Goal: Information Seeking & Learning: Check status

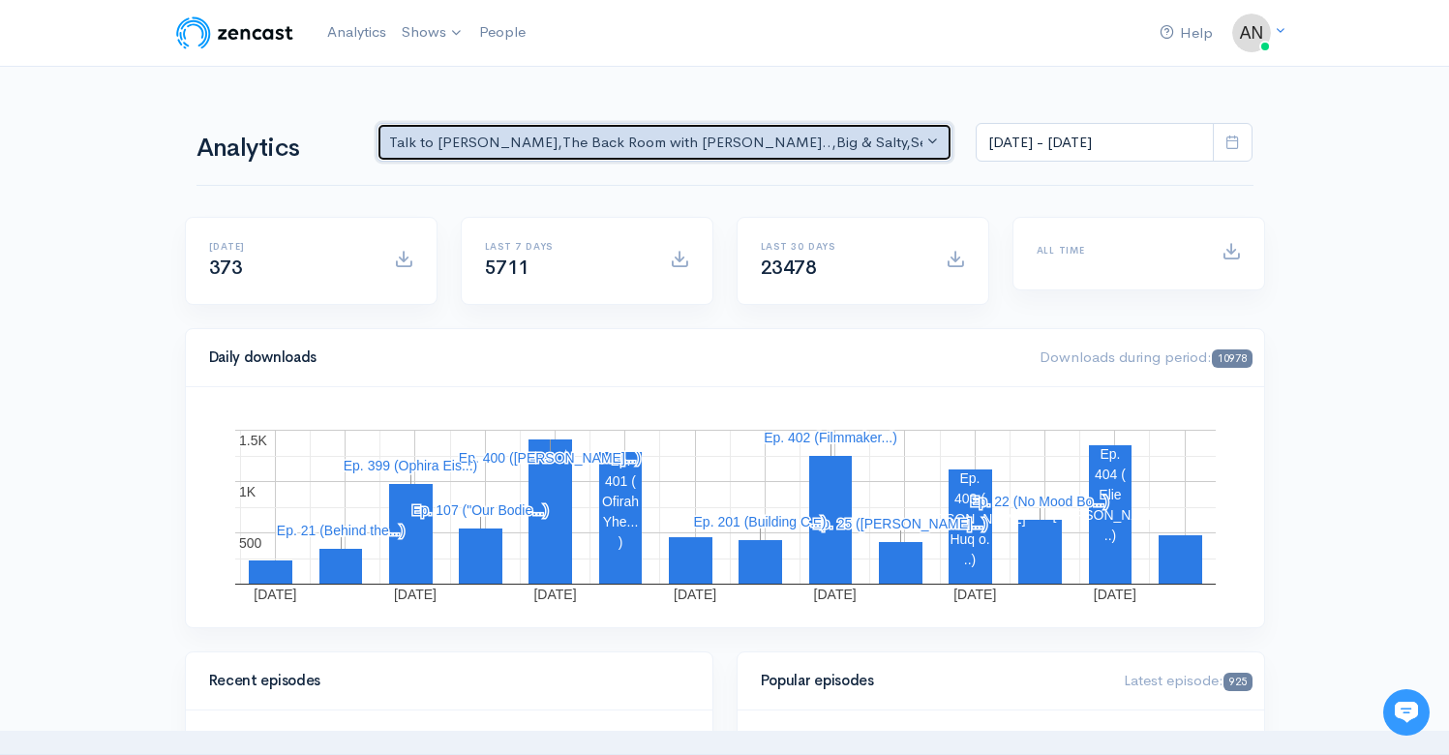
click at [792, 152] on div "Talk to [PERSON_NAME] , The Back Room with [PERSON_NAME].. , Big & Salty , Seri…" at bounding box center [656, 143] width 534 height 22
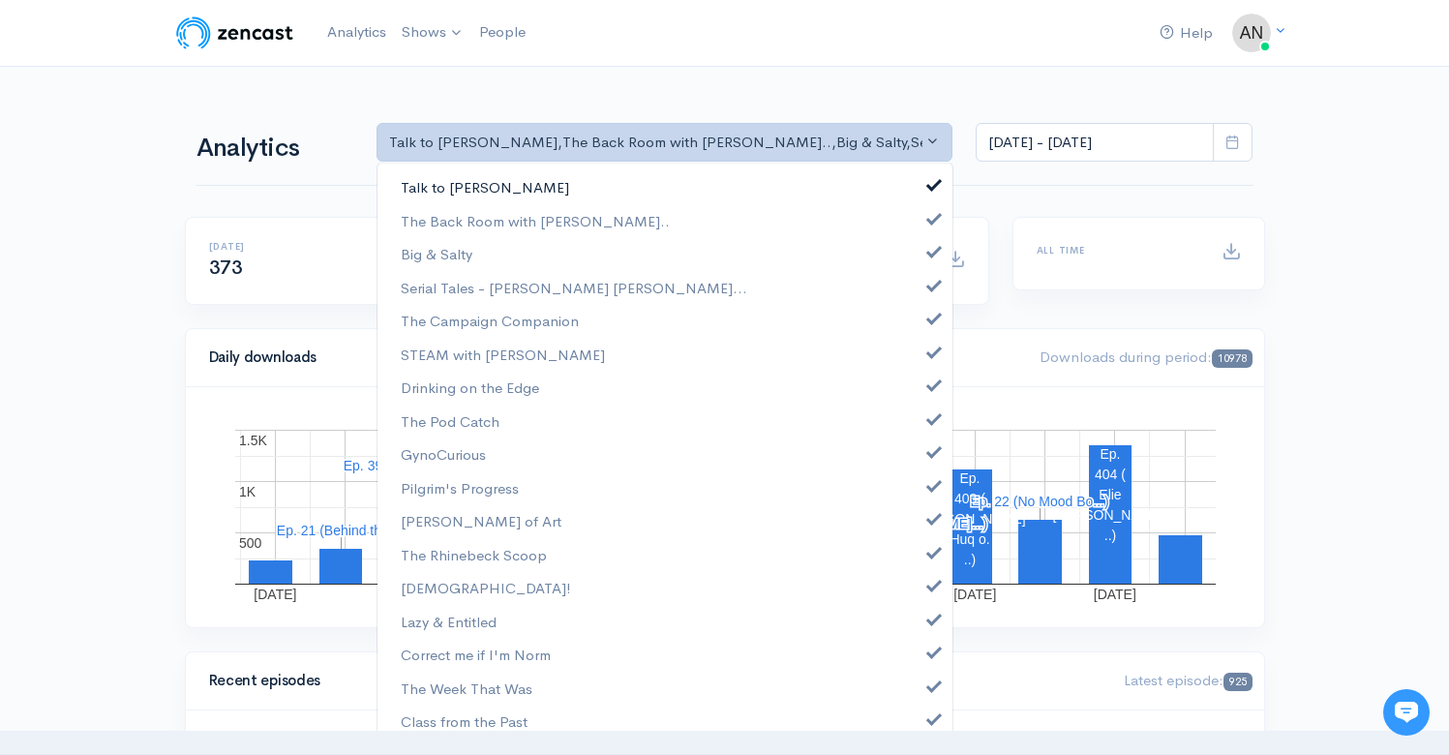
click at [927, 190] on link "Talk to [PERSON_NAME]" at bounding box center [665, 187] width 575 height 34
select select "10316"
click at [919, 258] on link "Big & Salty" at bounding box center [665, 254] width 575 height 34
click at [930, 286] on span at bounding box center [934, 283] width 8 height 15
click at [919, 333] on link "The Campaign Companion" at bounding box center [665, 321] width 575 height 34
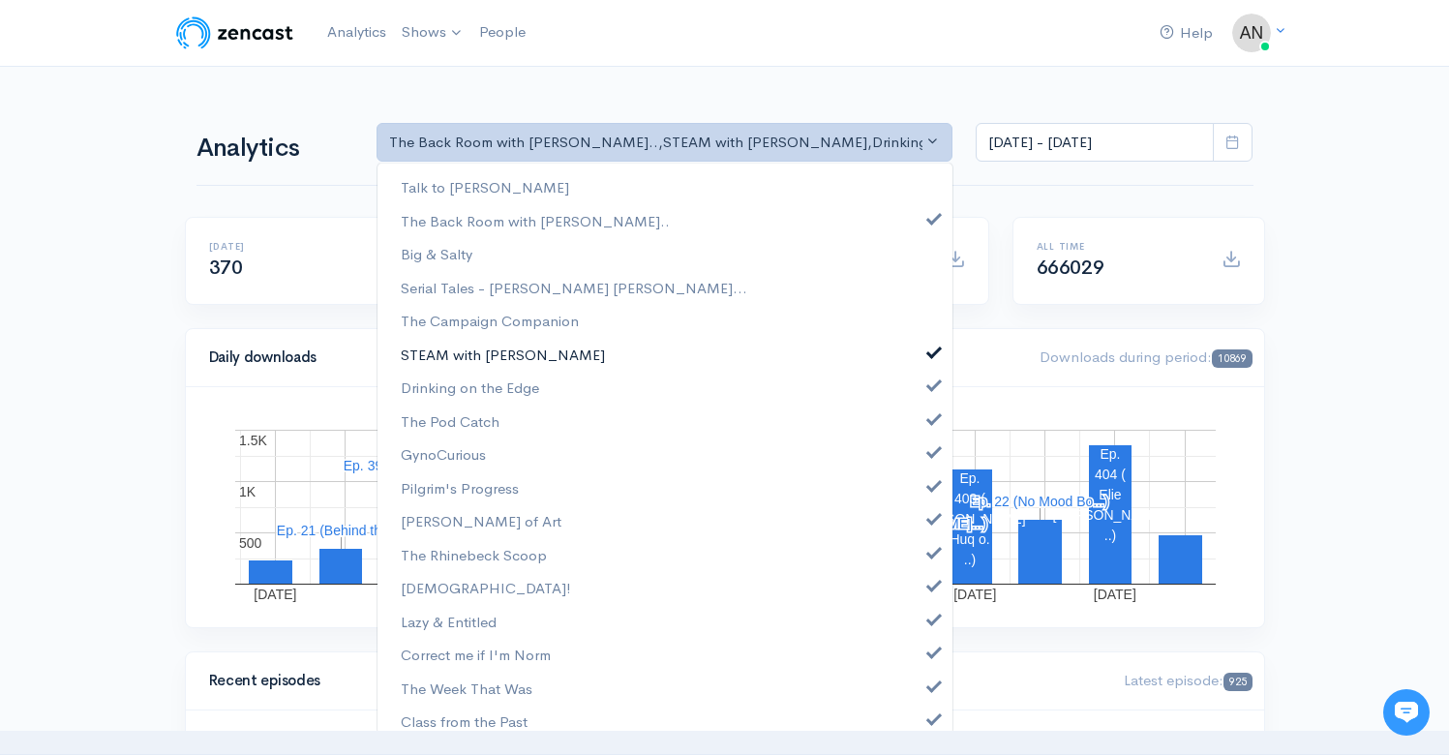
click at [922, 359] on link "STEAM with [PERSON_NAME]" at bounding box center [665, 355] width 575 height 34
click at [930, 383] on span at bounding box center [934, 383] width 8 height 15
click at [930, 411] on span at bounding box center [934, 417] width 8 height 15
click at [915, 469] on link "GynoCurious" at bounding box center [665, 455] width 575 height 34
click at [930, 487] on span at bounding box center [934, 483] width 8 height 15
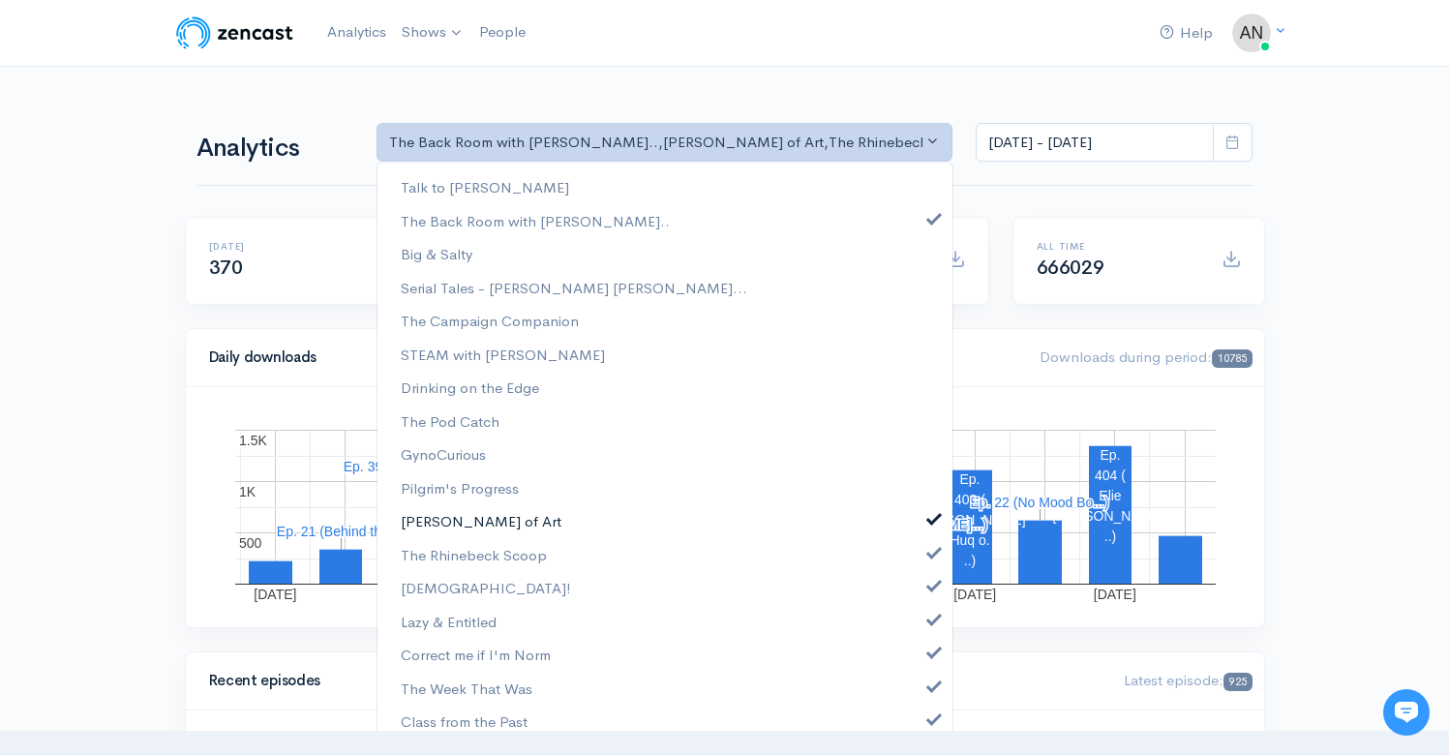
click at [930, 518] on span at bounding box center [934, 516] width 8 height 15
click at [930, 556] on span at bounding box center [934, 550] width 8 height 15
click at [930, 582] on span at bounding box center [934, 583] width 8 height 15
click at [918, 637] on link "Lazy & Entitled" at bounding box center [665, 622] width 575 height 34
click at [930, 678] on span at bounding box center [934, 684] width 8 height 15
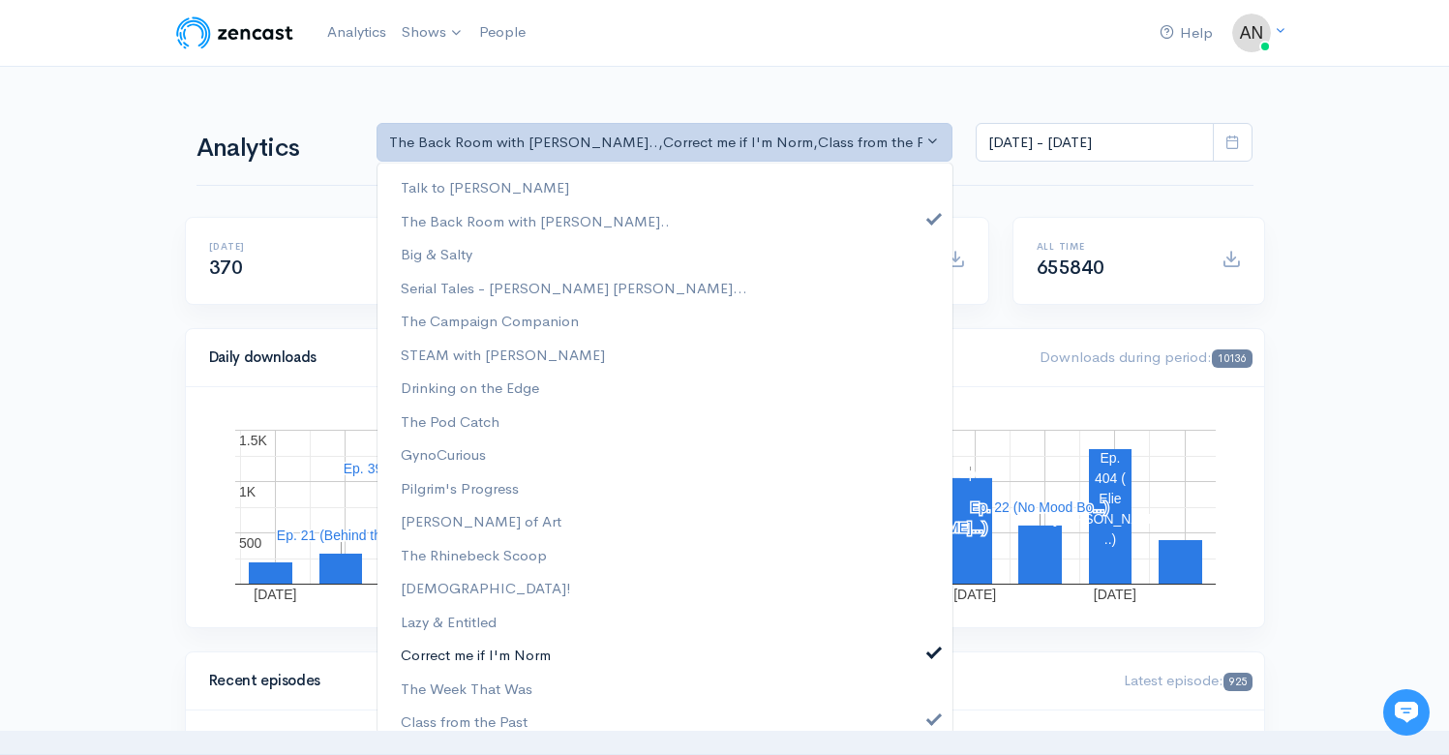
click at [917, 660] on link "Correct me if I'm Norm" at bounding box center [665, 655] width 575 height 34
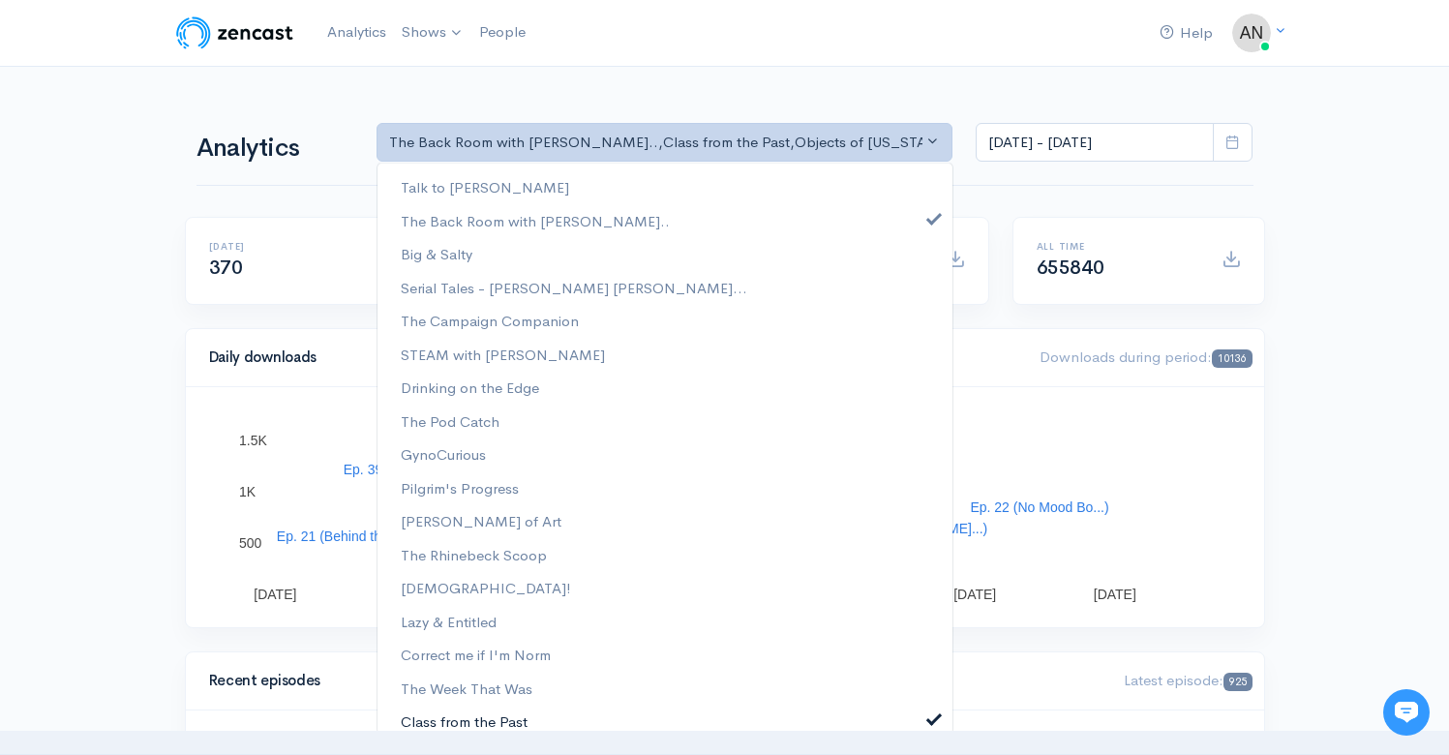
click at [914, 716] on link "Class from the Past" at bounding box center [665, 722] width 575 height 34
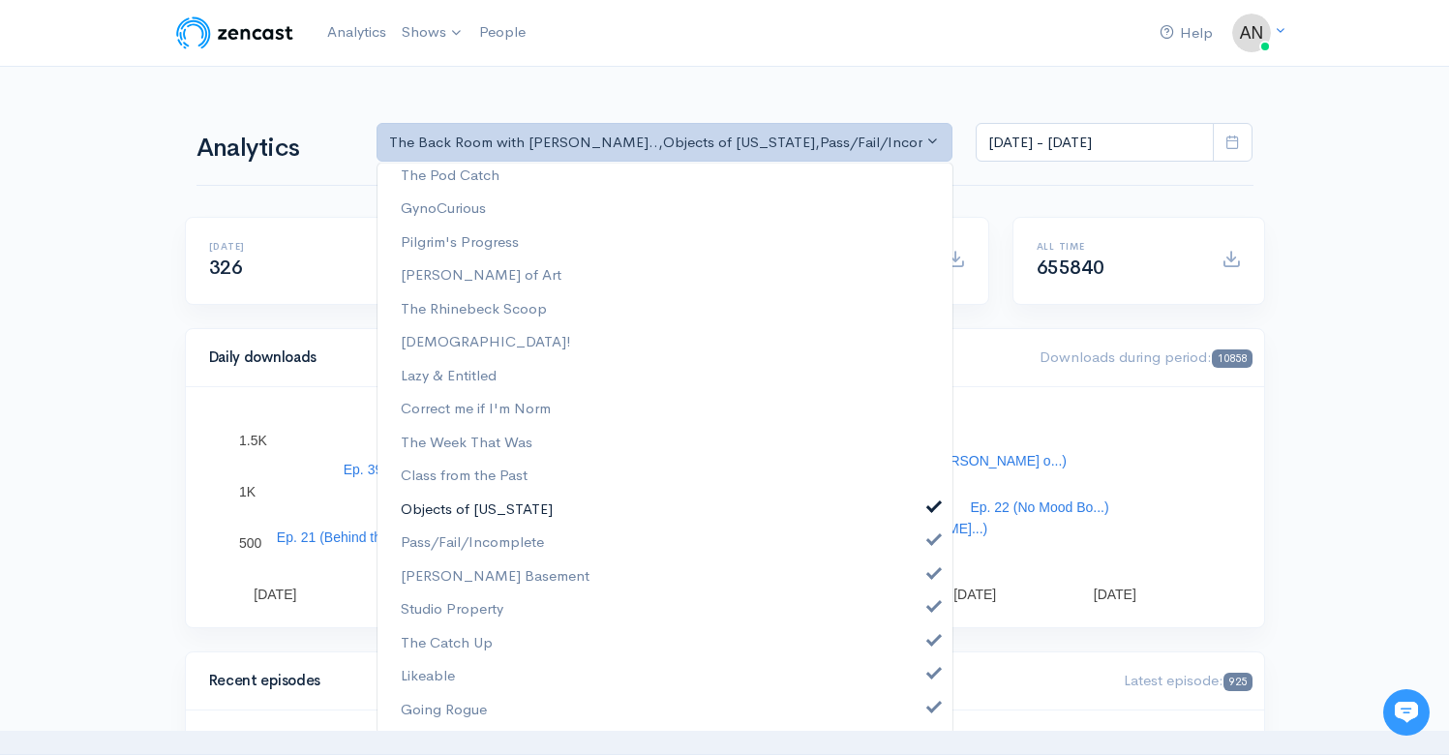
click at [930, 508] on span at bounding box center [934, 505] width 8 height 15
click at [918, 546] on link "Pass/Fail/Incomplete" at bounding box center [665, 543] width 575 height 34
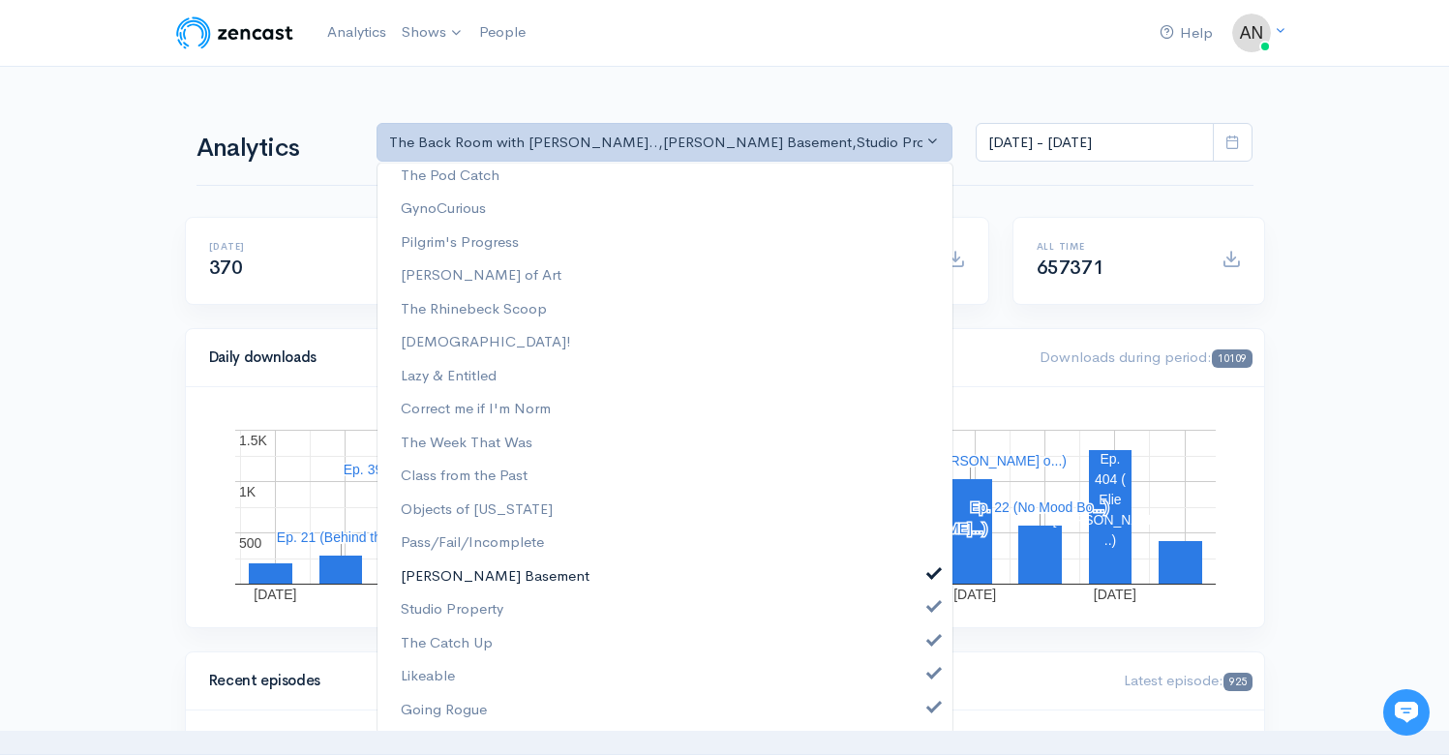
click at [925, 586] on link "[PERSON_NAME] Basement" at bounding box center [665, 577] width 575 height 34
click at [930, 606] on span at bounding box center [934, 604] width 8 height 15
click at [923, 626] on link "Studio Property" at bounding box center [665, 610] width 575 height 34
click at [930, 678] on span at bounding box center [934, 671] width 8 height 15
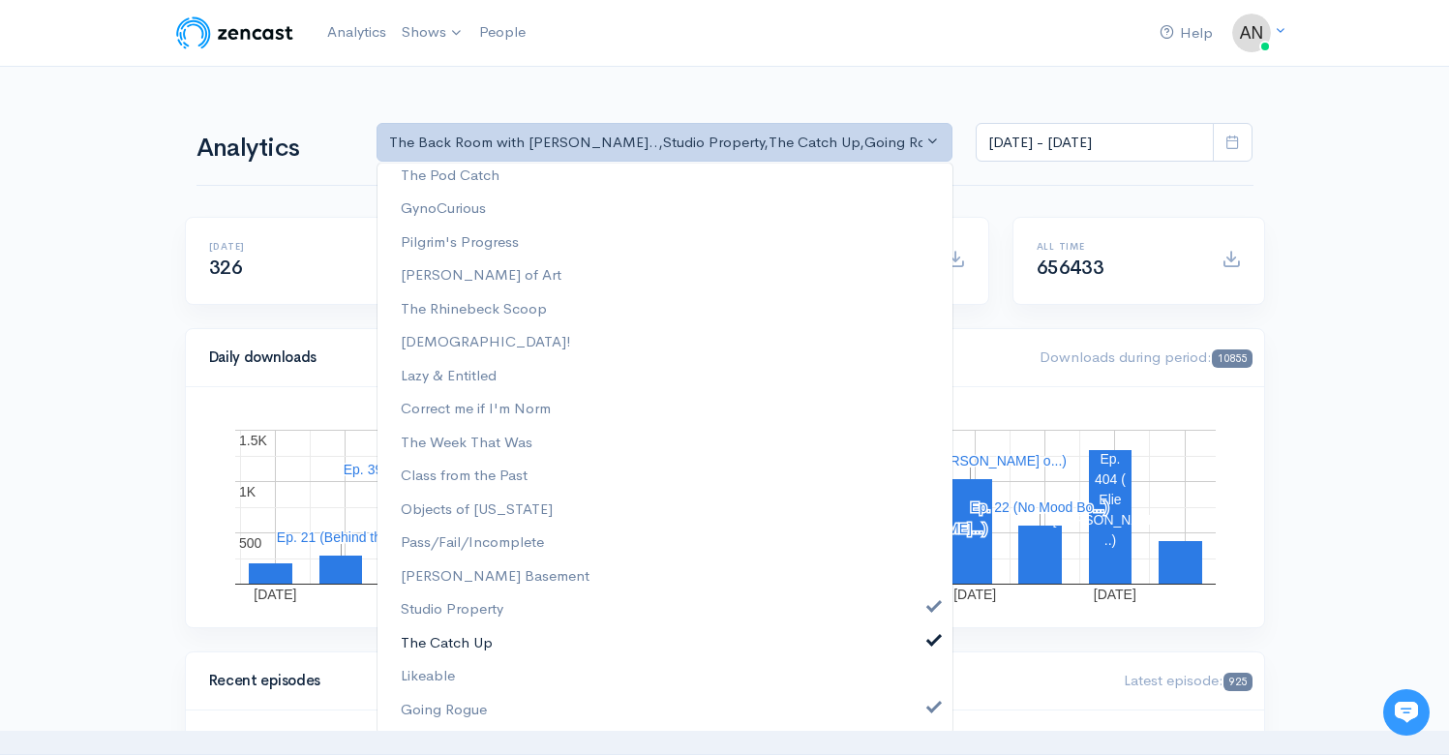
click at [930, 642] on span at bounding box center [934, 638] width 8 height 15
click at [930, 603] on span at bounding box center [934, 604] width 8 height 15
click at [930, 705] on span at bounding box center [934, 705] width 8 height 15
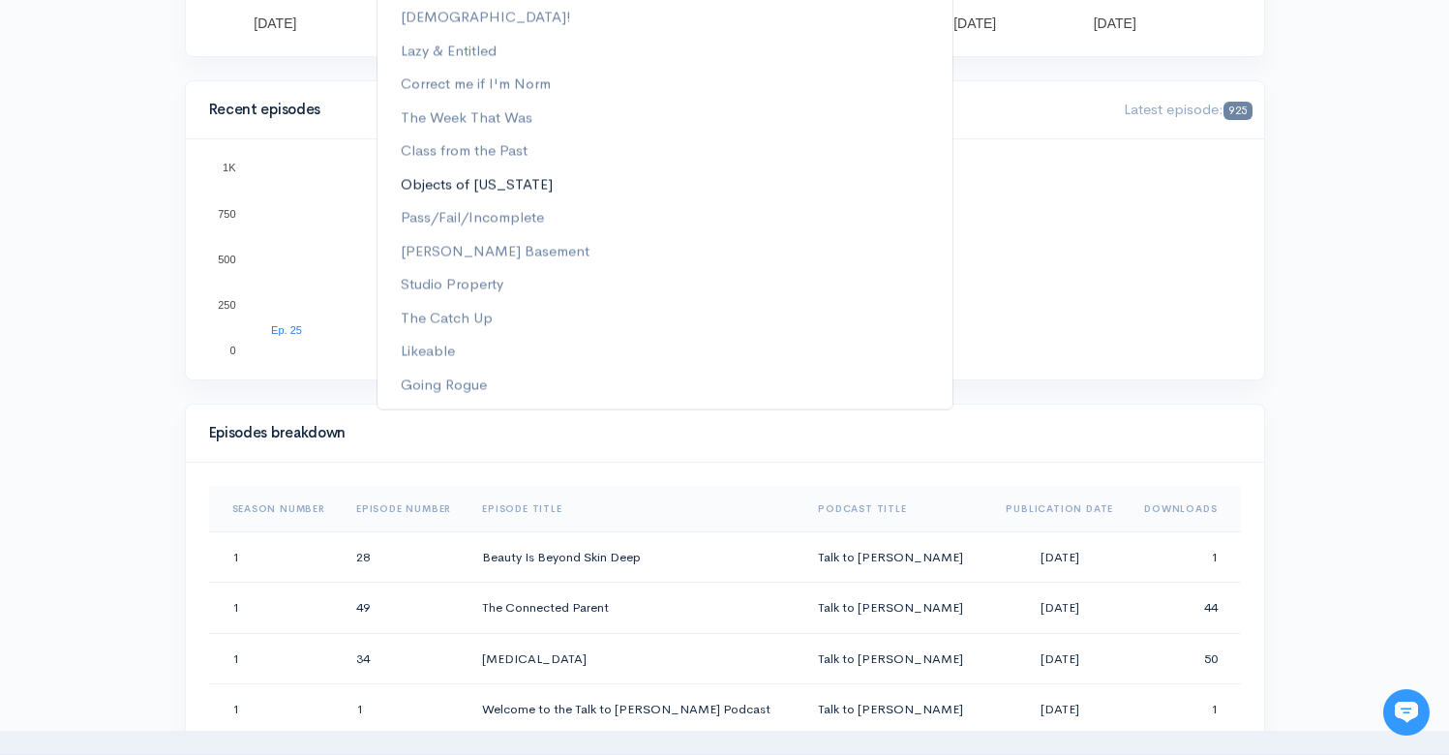
scroll to position [0, 0]
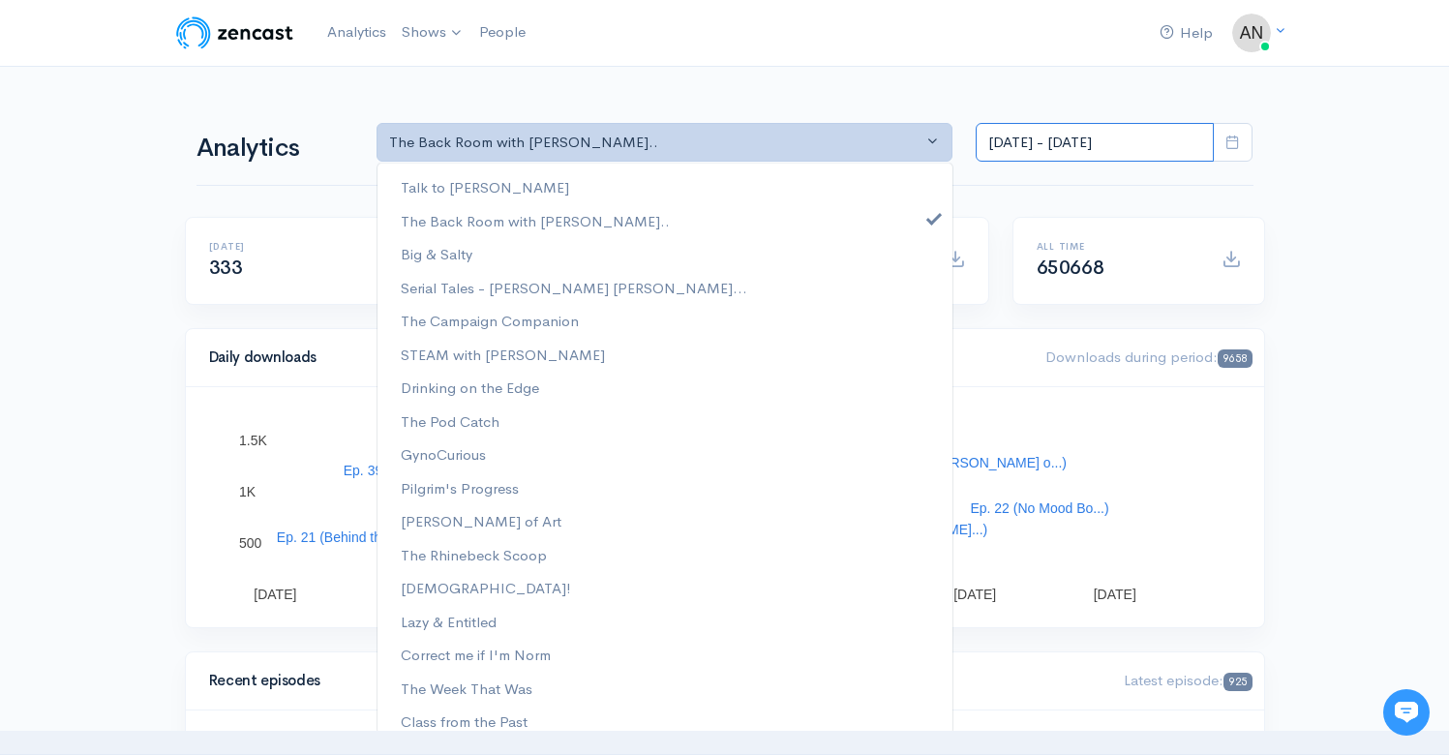
click at [1050, 155] on input "[DATE] - [DATE]" at bounding box center [1095, 143] width 238 height 40
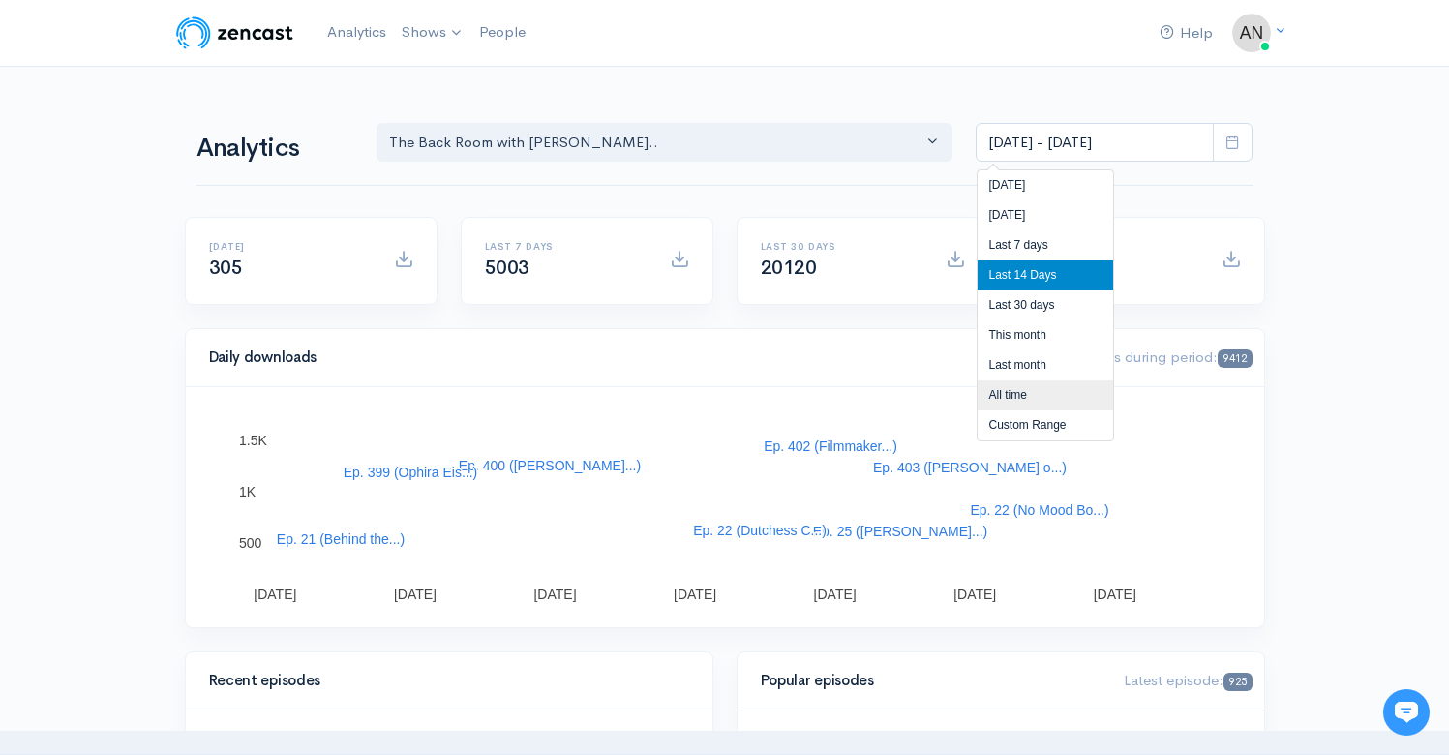
click at [1001, 406] on li "All time" at bounding box center [1046, 395] width 136 height 30
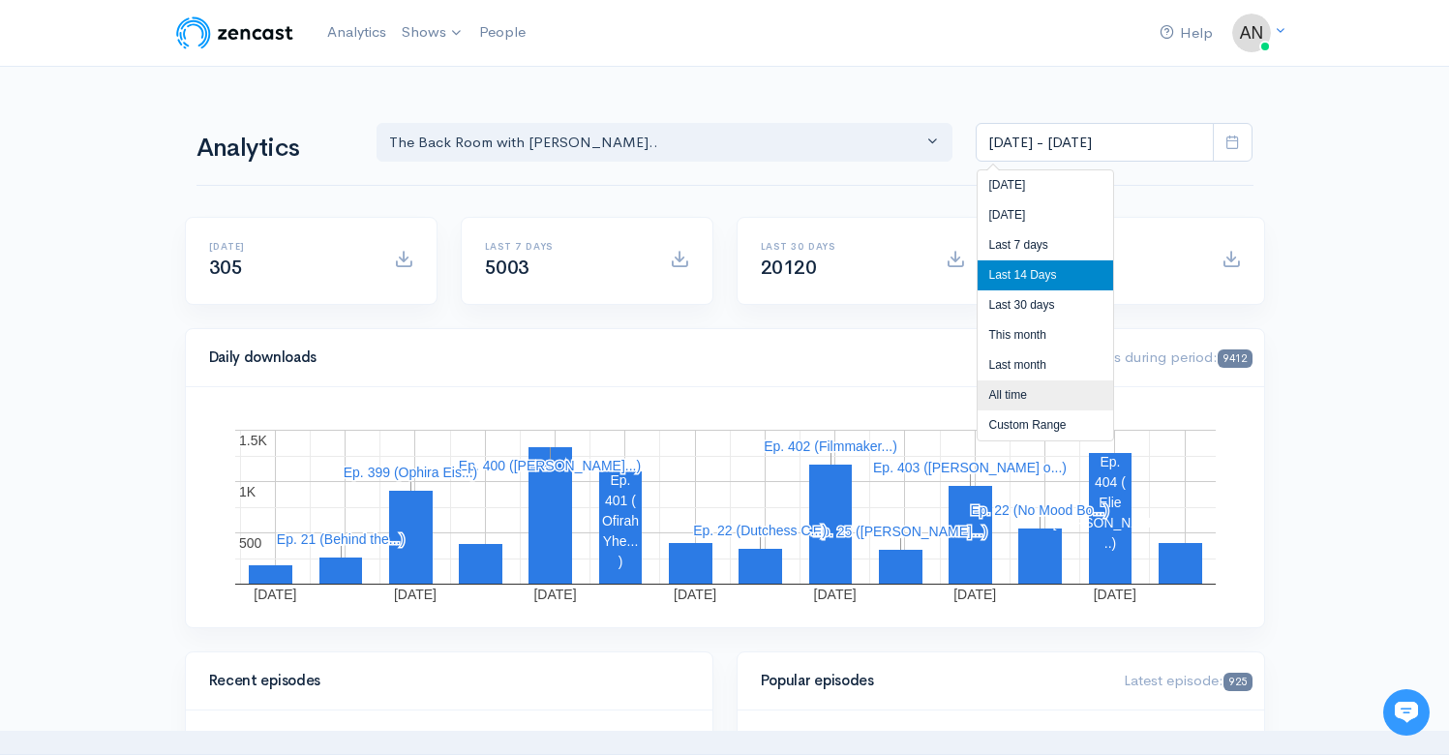
type input "[DATE] - [DATE]"
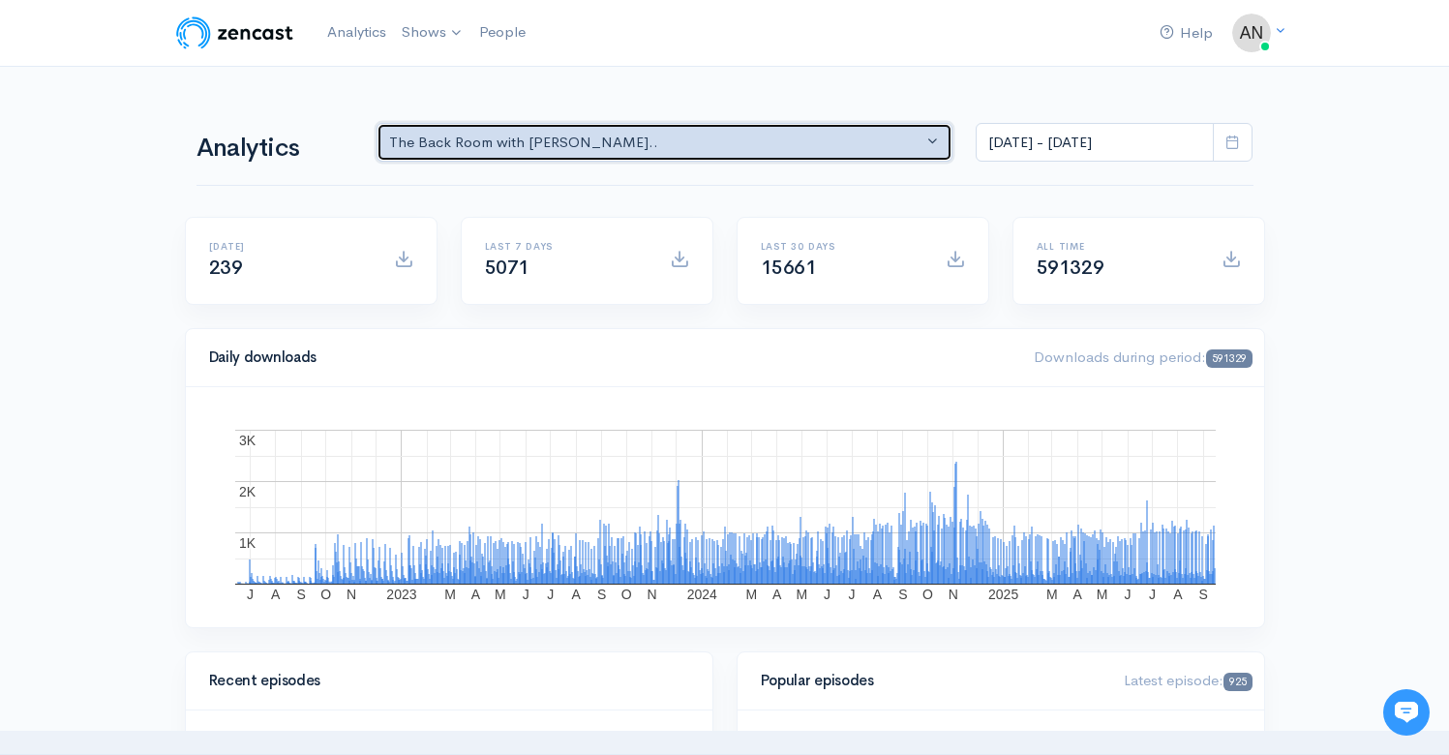
click at [581, 137] on div "The Back Room with [PERSON_NAME].." at bounding box center [656, 143] width 534 height 22
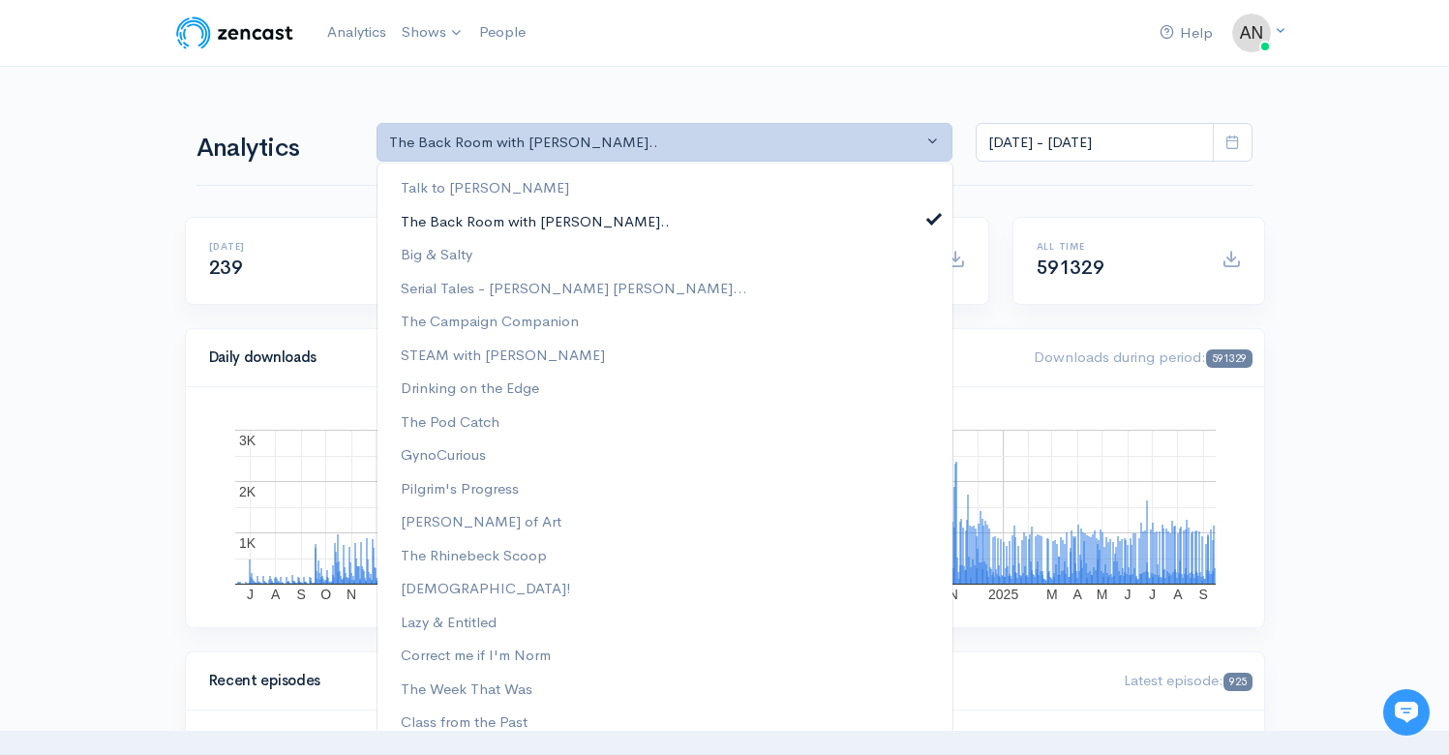
click at [910, 218] on link "The Back Room with [PERSON_NAME].." at bounding box center [665, 221] width 575 height 34
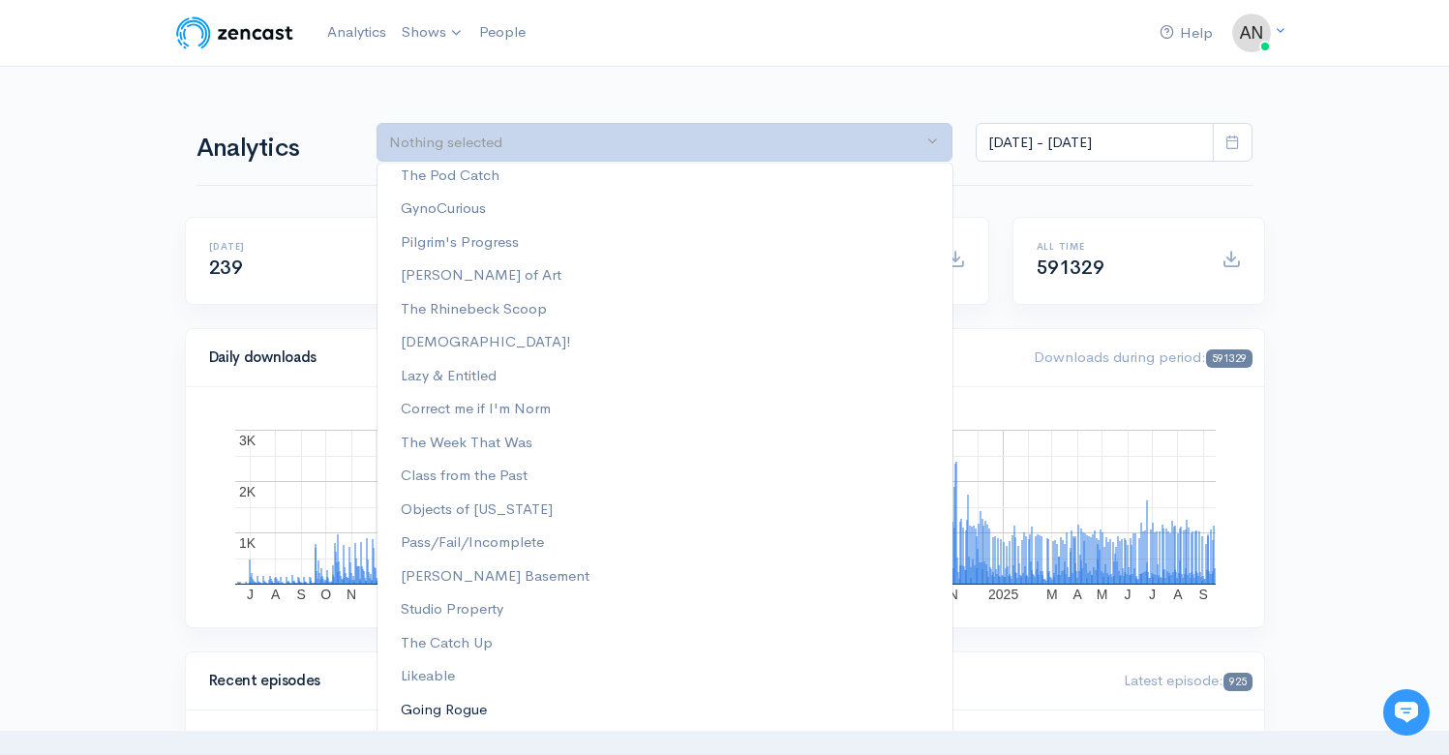
click at [470, 712] on span "Going Rogue" at bounding box center [444, 710] width 86 height 22
select select "15466"
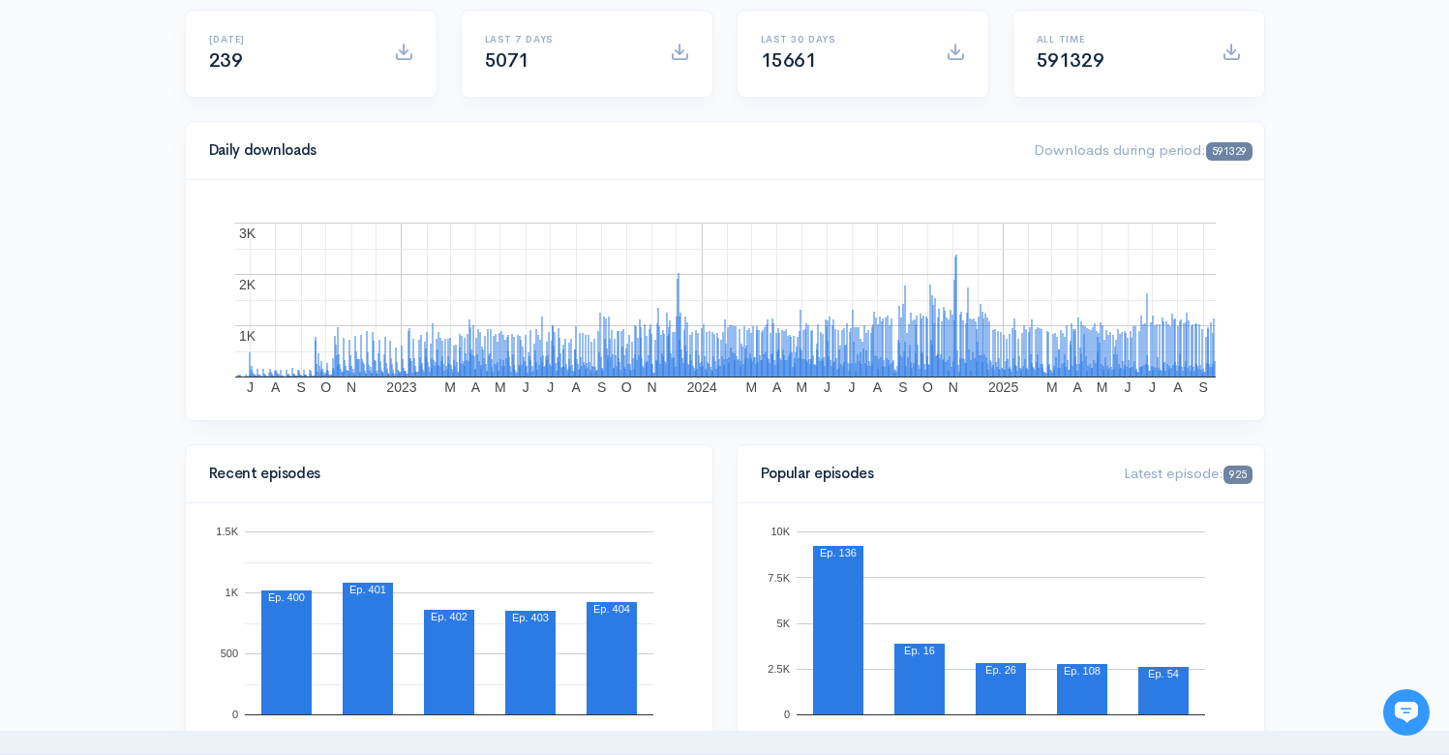
scroll to position [10, 0]
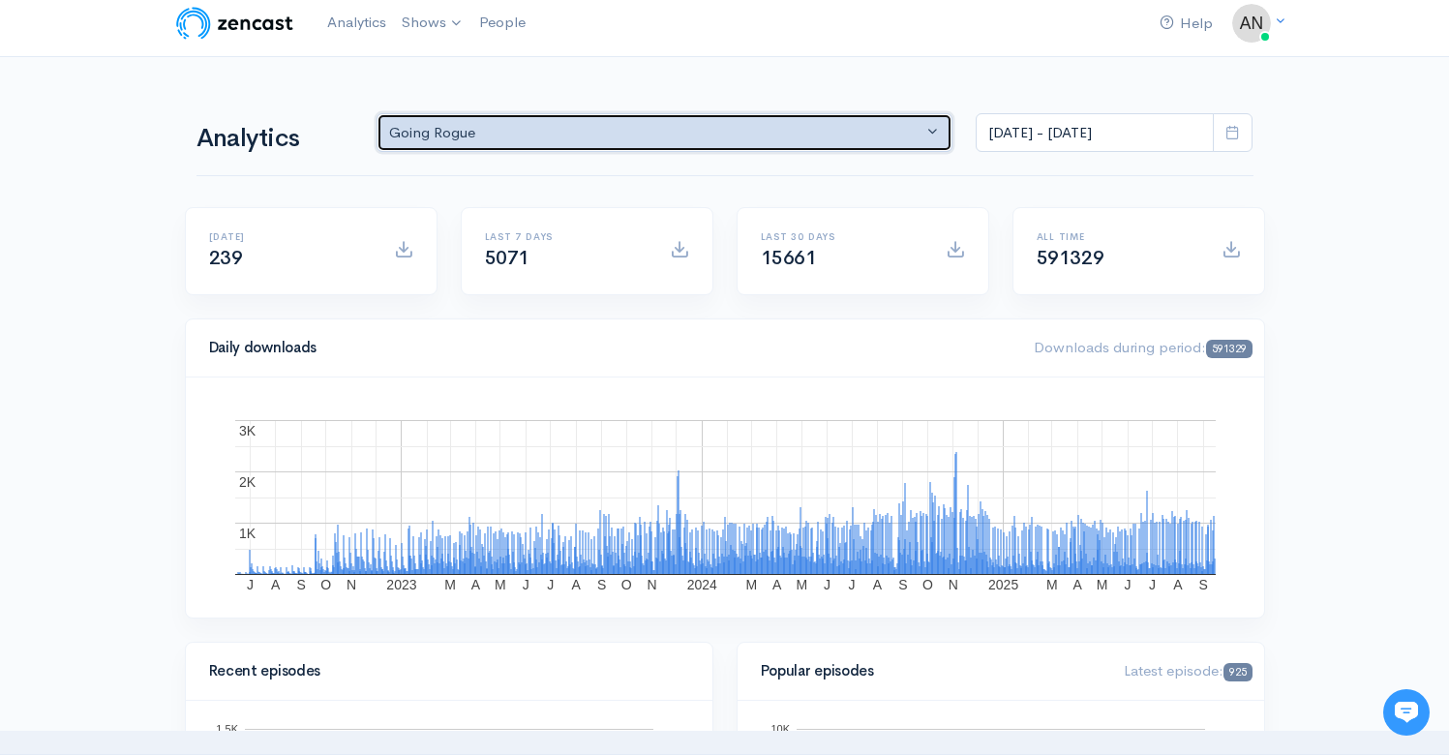
click at [696, 133] on div "Going Rogue" at bounding box center [656, 133] width 534 height 22
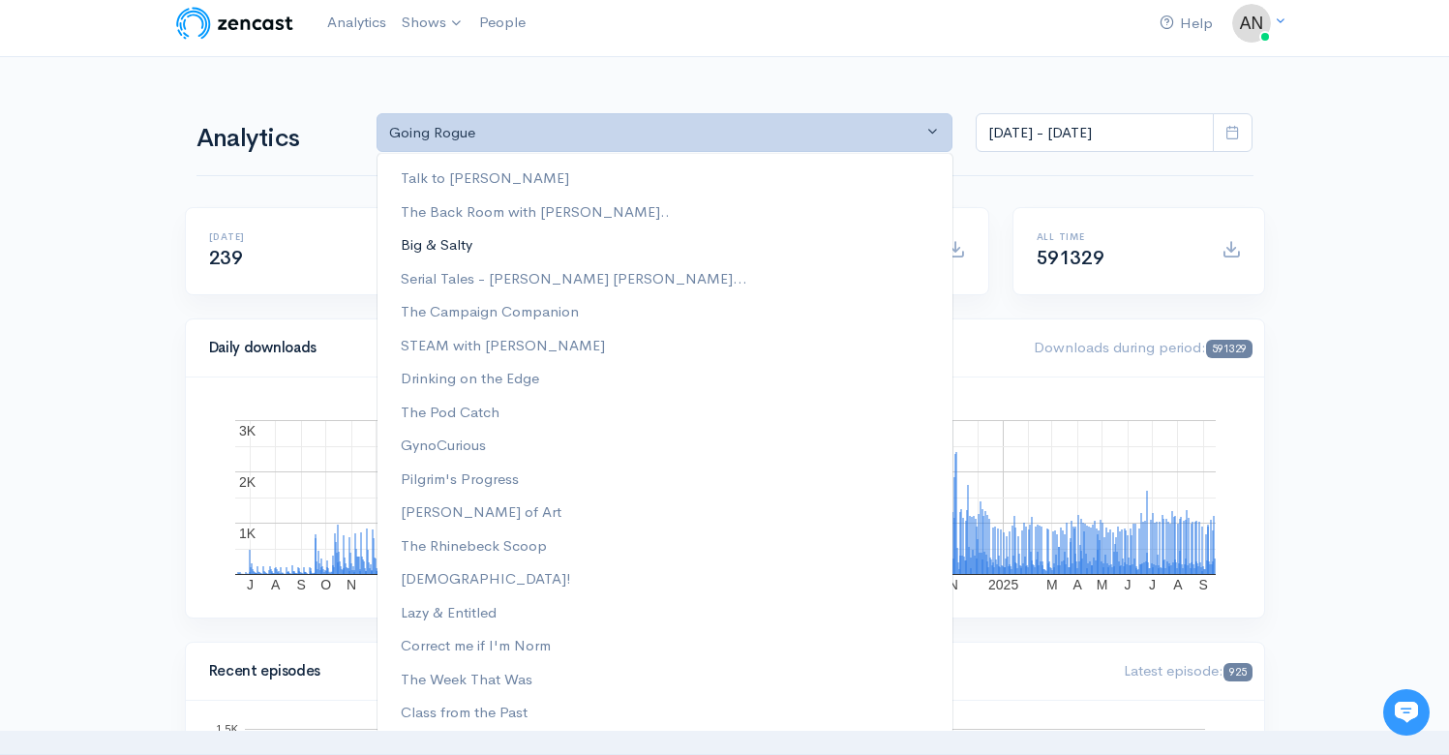
scroll to position [236, 0]
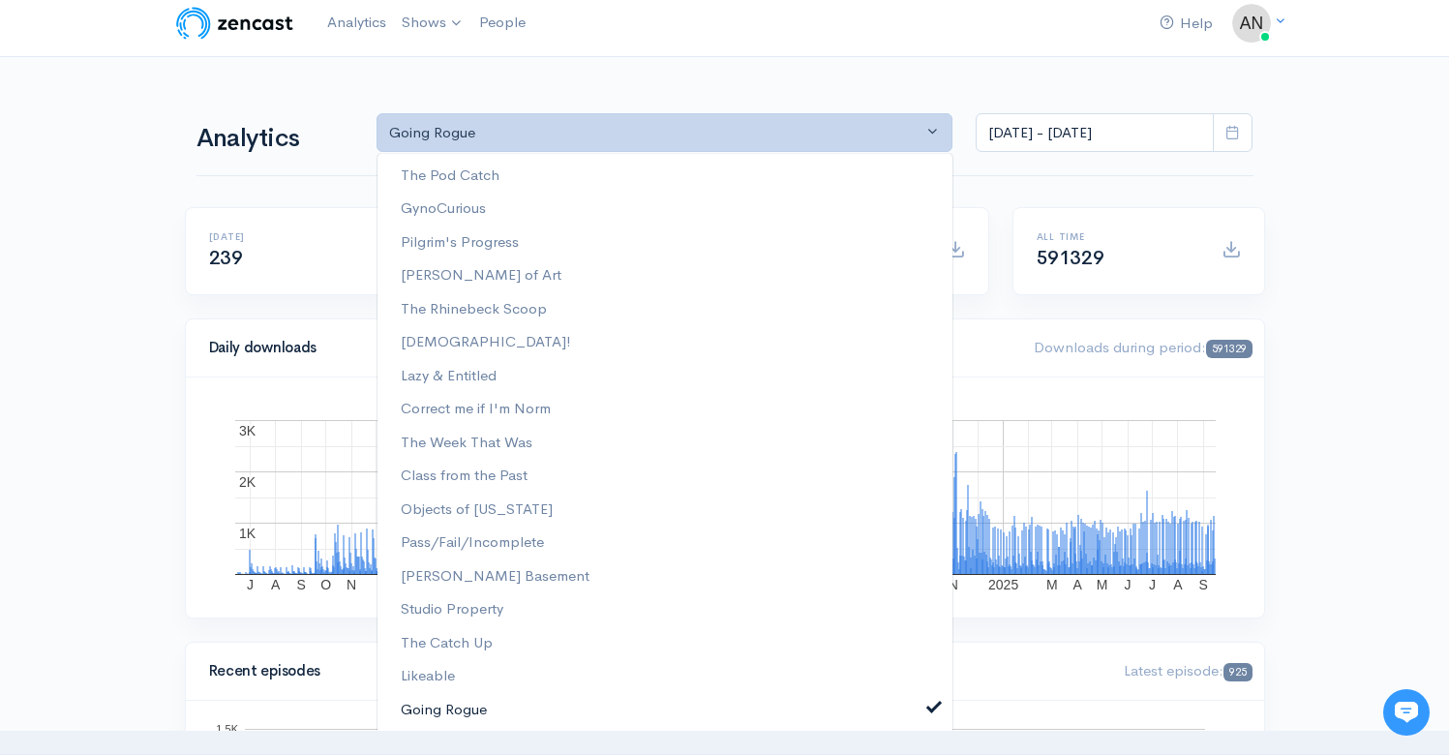
click at [914, 702] on link "Going Rogue" at bounding box center [665, 710] width 575 height 34
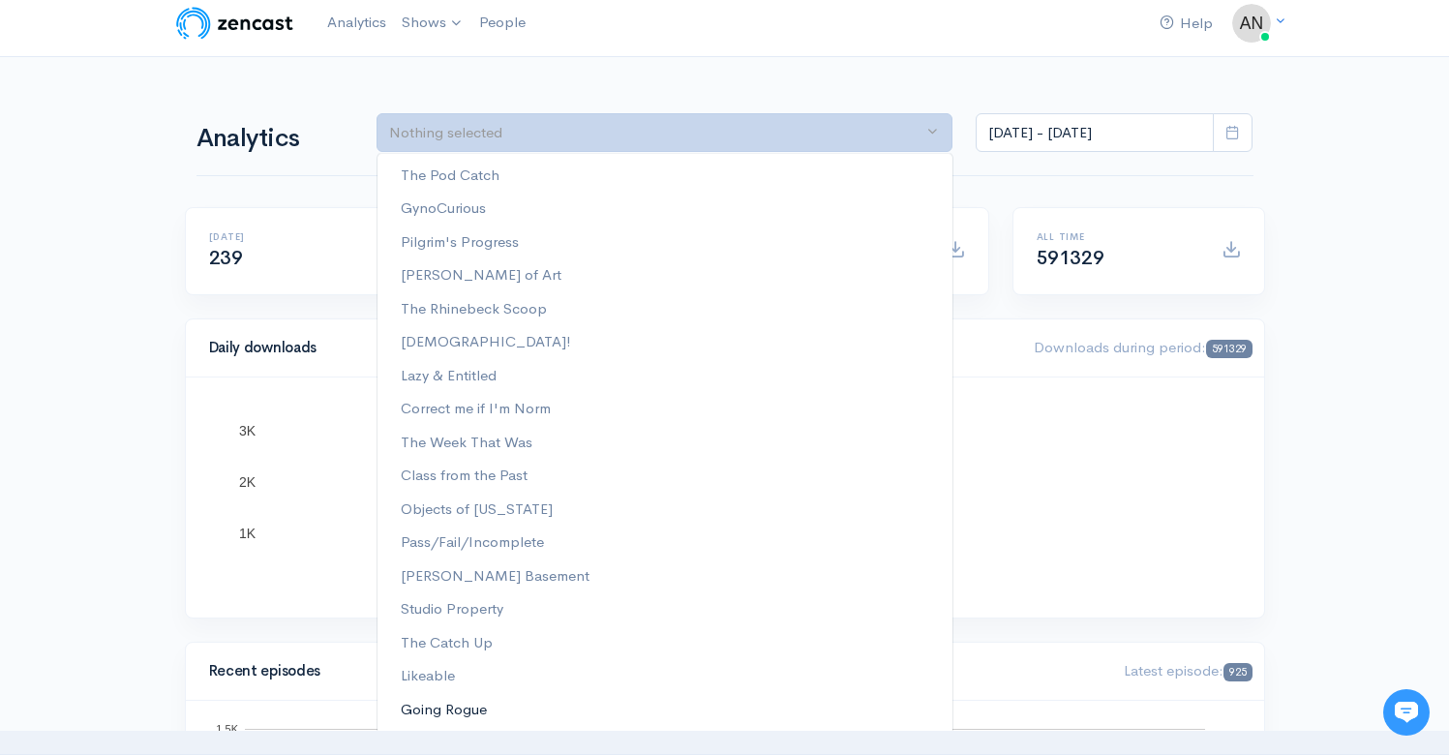
scroll to position [0, 0]
click at [921, 711] on link "Going Rogue" at bounding box center [665, 710] width 575 height 34
select select "15466"
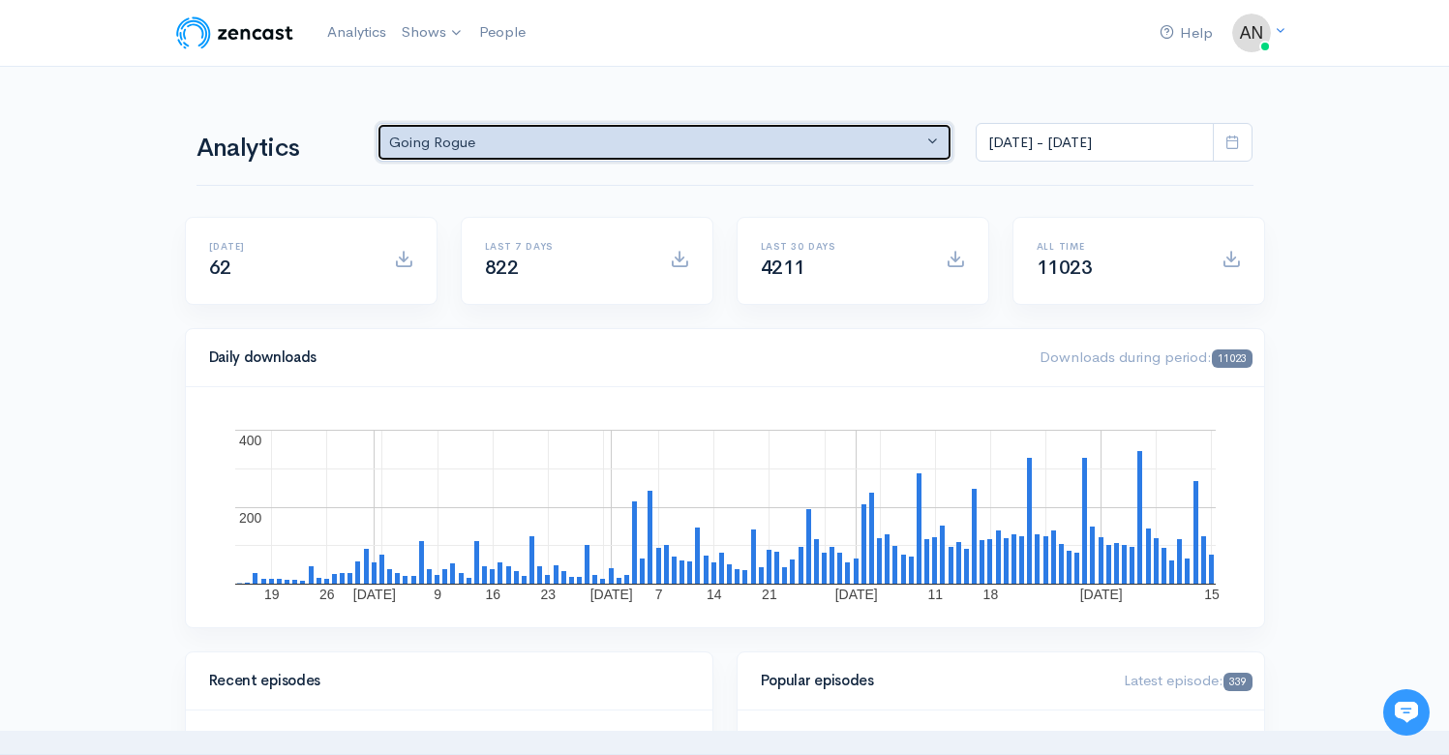
click at [592, 138] on div "Going Rogue" at bounding box center [656, 143] width 534 height 22
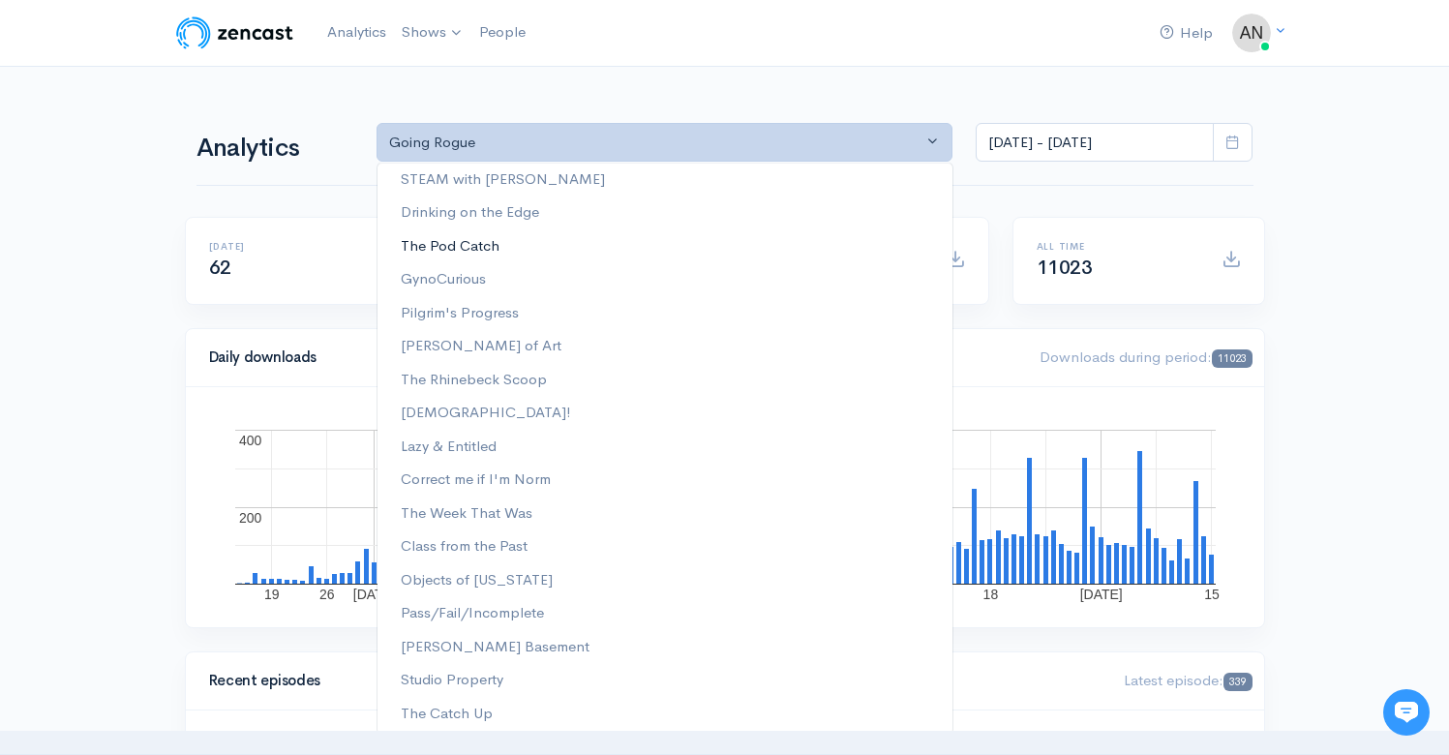
scroll to position [246, 0]
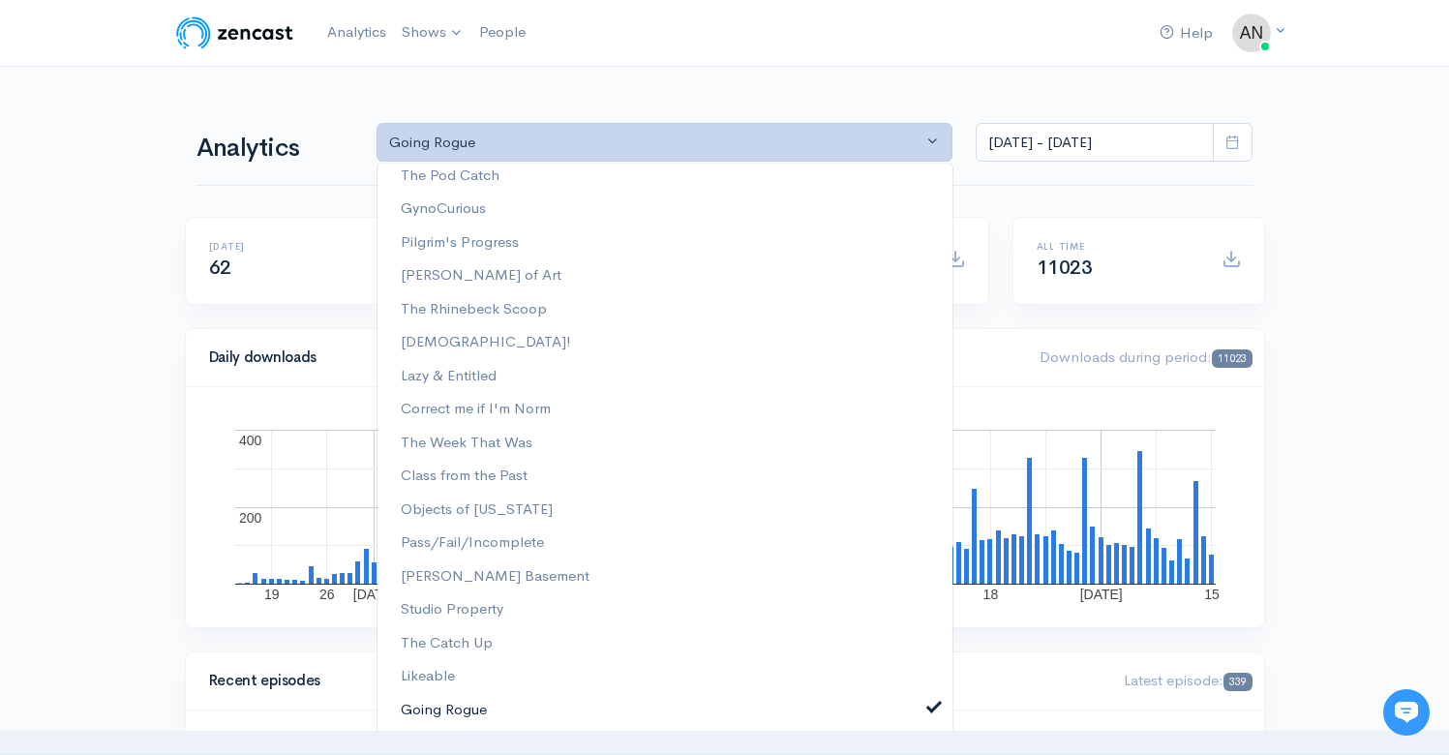
click at [930, 706] on span at bounding box center [934, 705] width 8 height 15
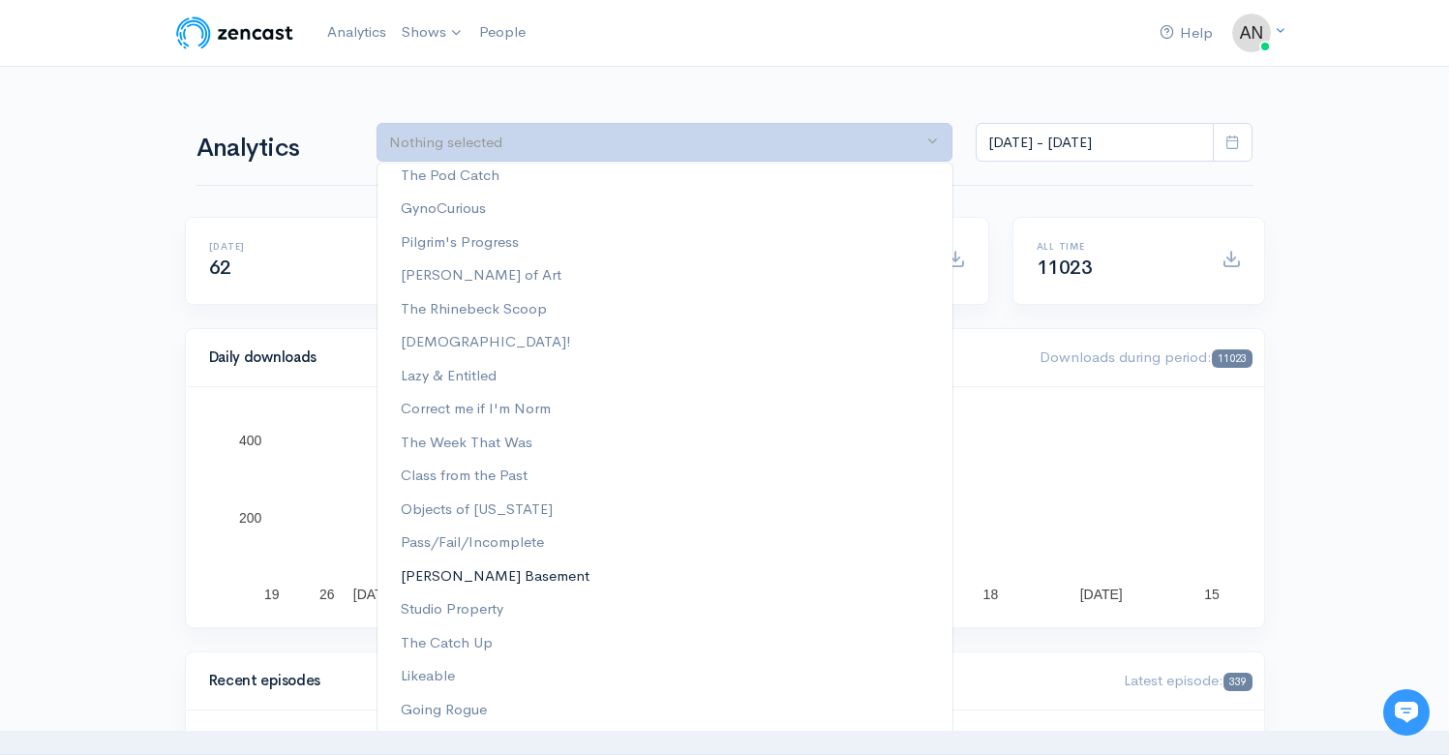
scroll to position [0, 0]
click at [468, 642] on span "The Catch Up" at bounding box center [447, 643] width 92 height 22
select select "15301"
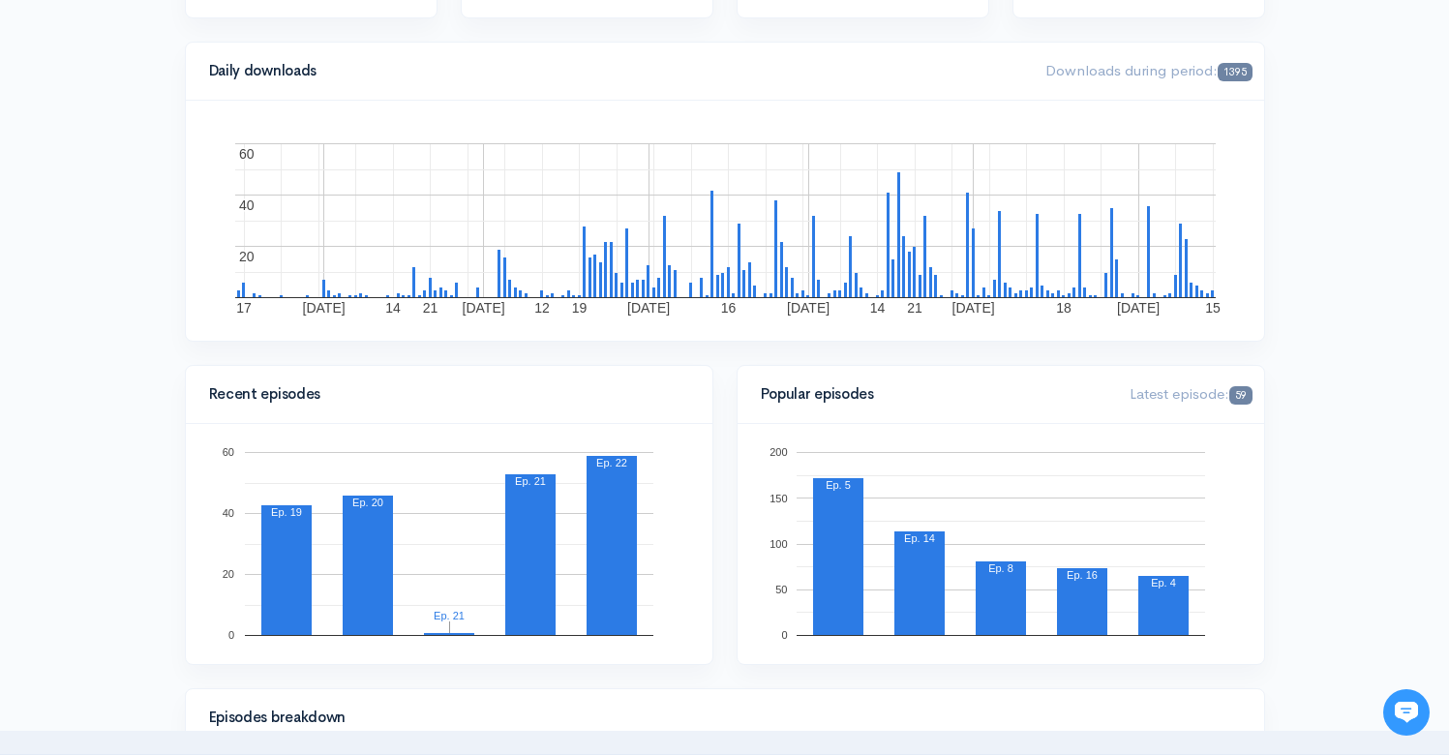
scroll to position [0, 0]
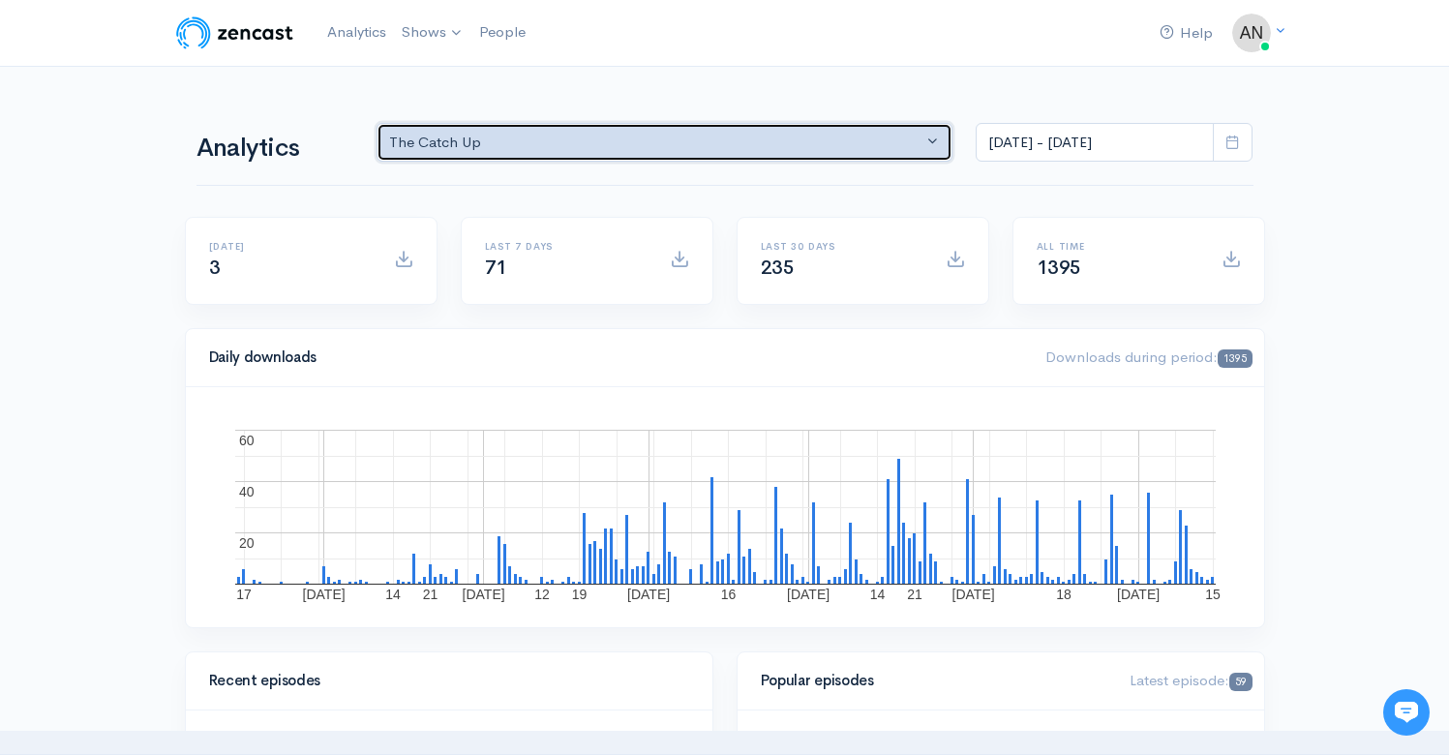
click at [781, 154] on div "The Catch Up" at bounding box center [656, 143] width 534 height 22
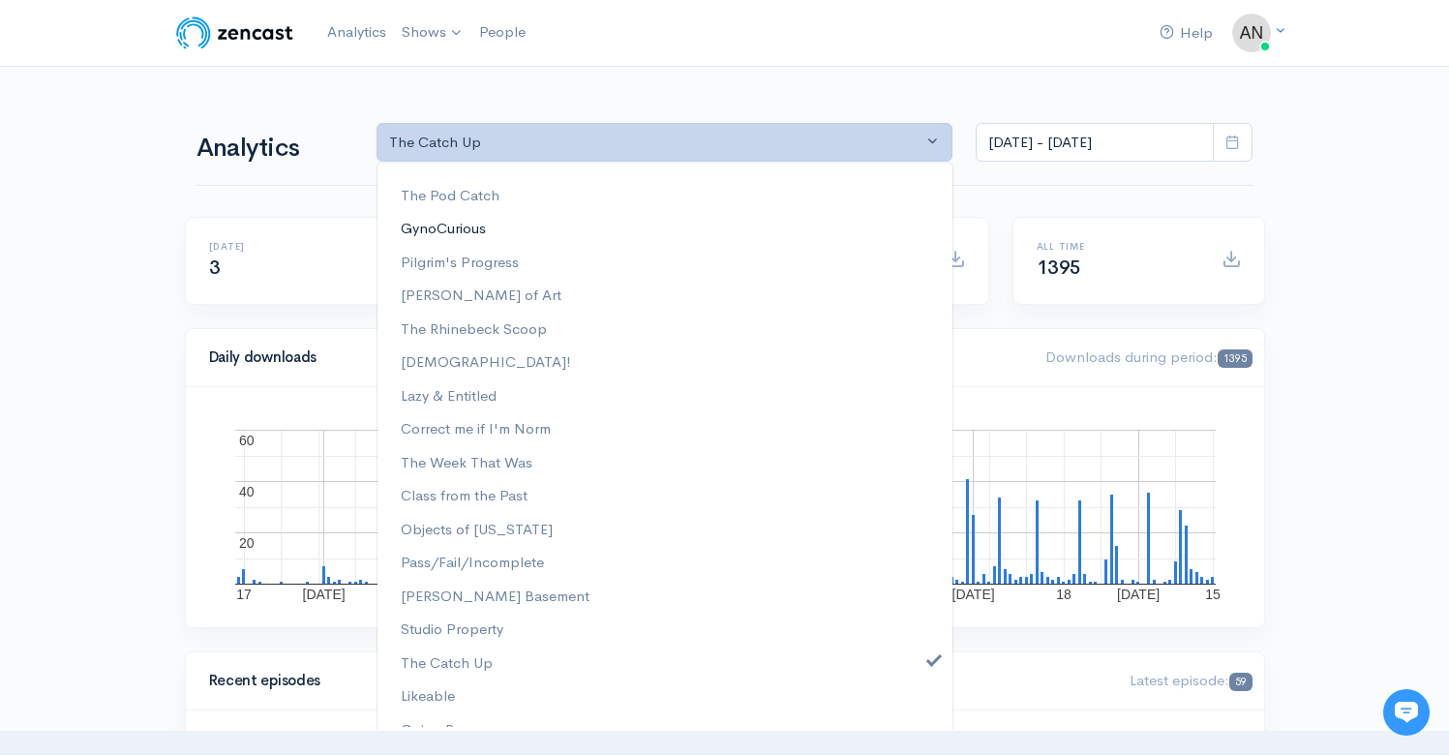
scroll to position [246, 0]
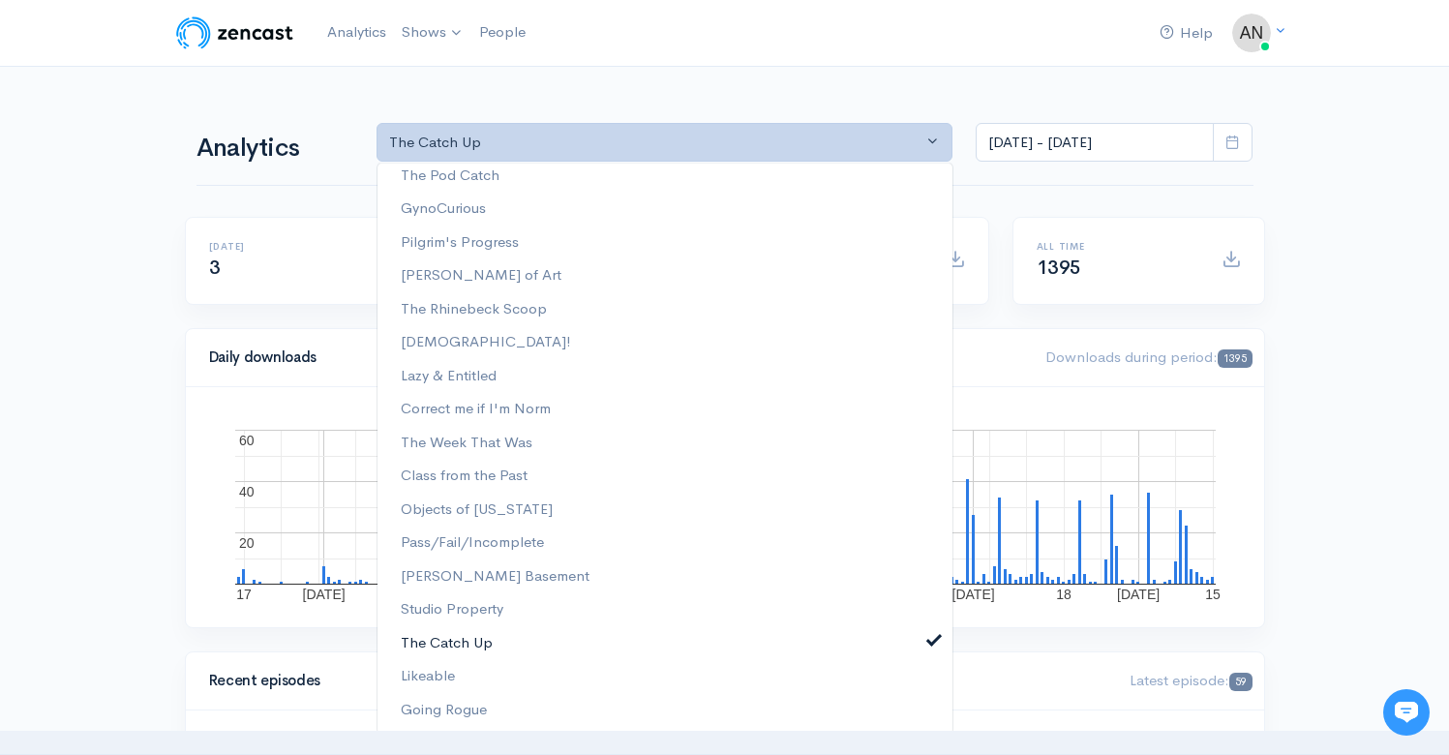
click at [930, 635] on span at bounding box center [934, 638] width 8 height 15
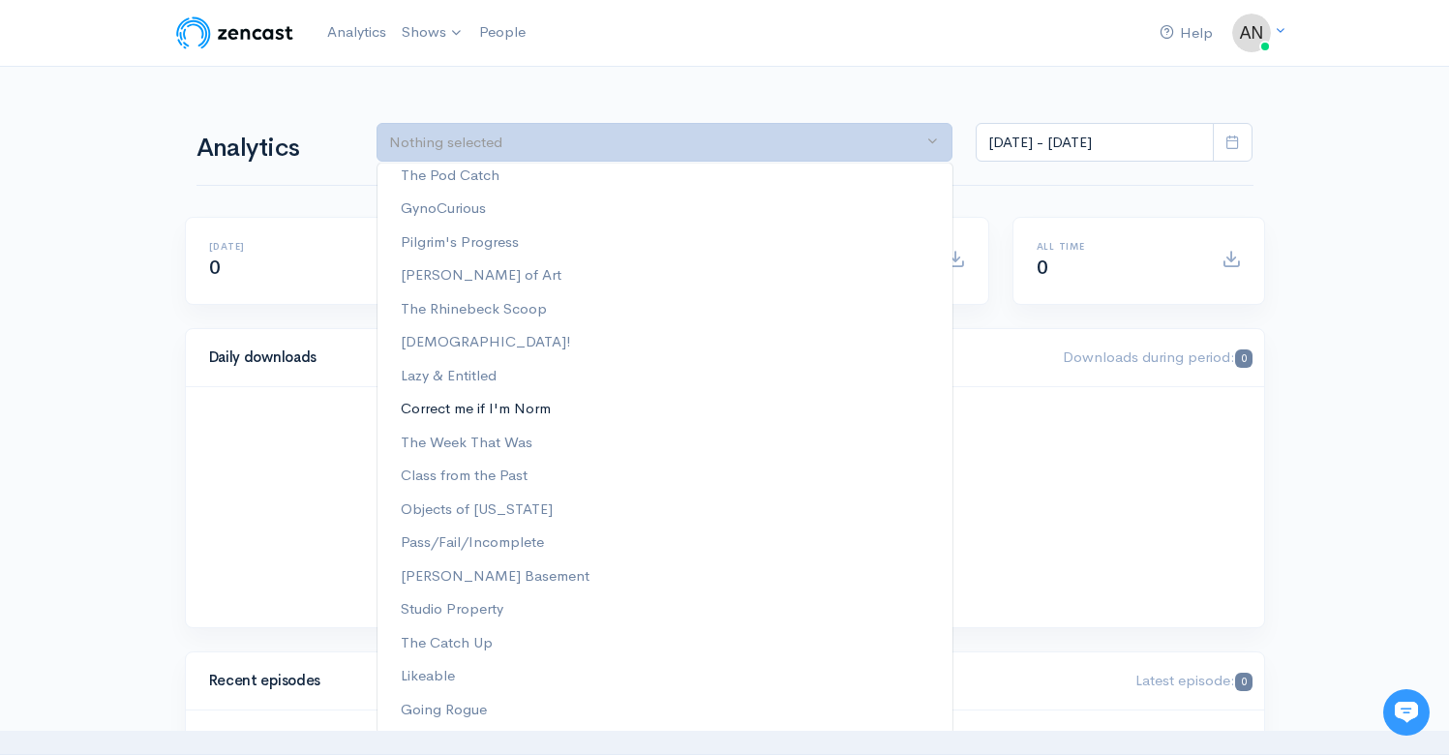
click at [530, 415] on span "Correct me if I'm Norm" at bounding box center [476, 409] width 150 height 22
select select "13974"
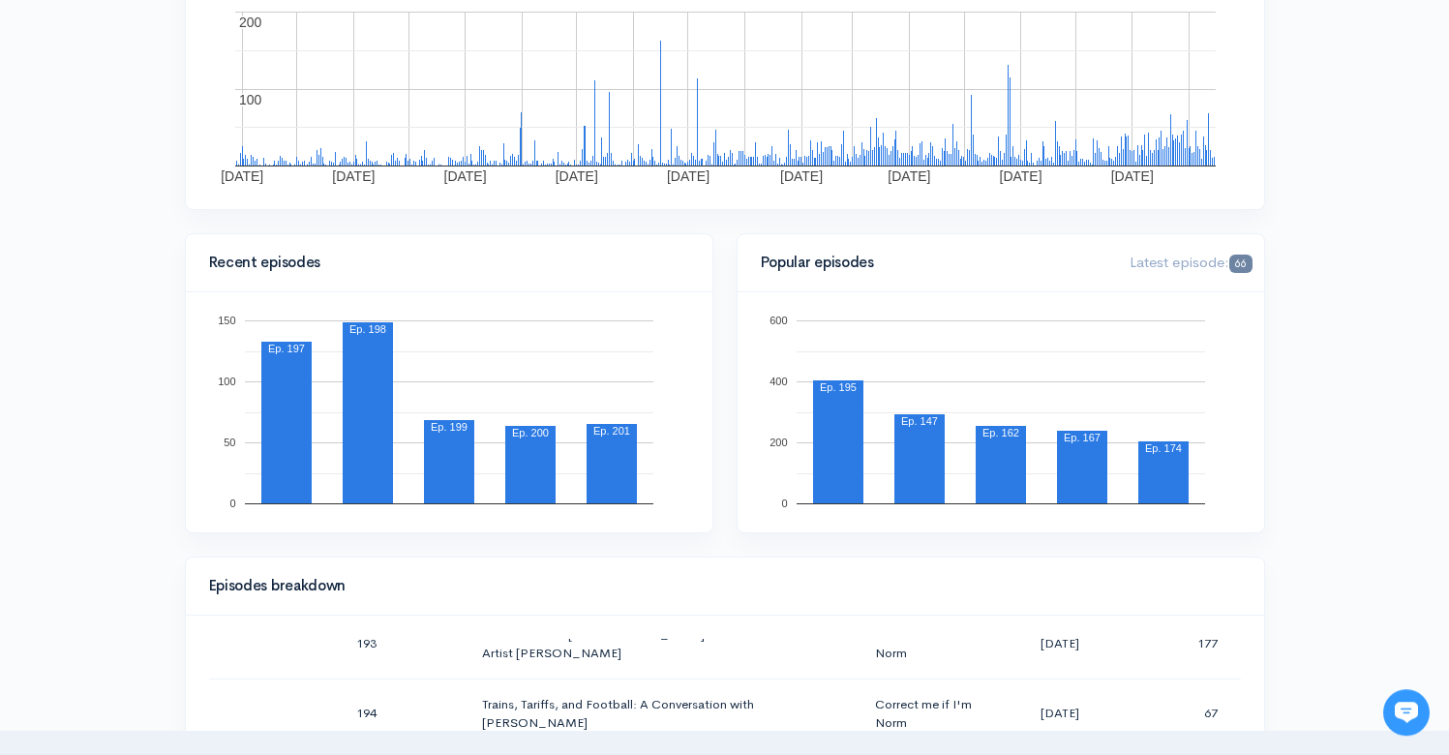
scroll to position [0, 0]
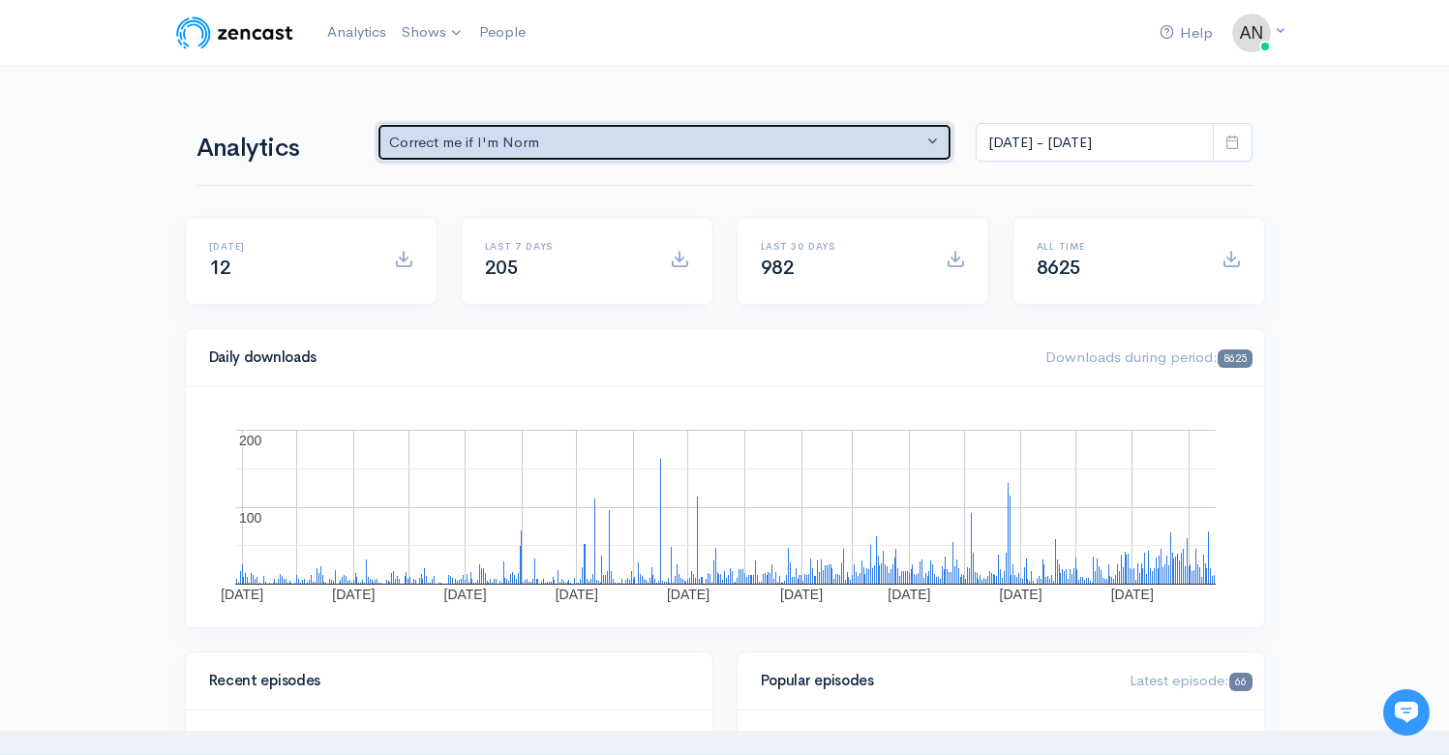
click at [624, 158] on button "Correct me if I'm Norm" at bounding box center [665, 143] width 577 height 40
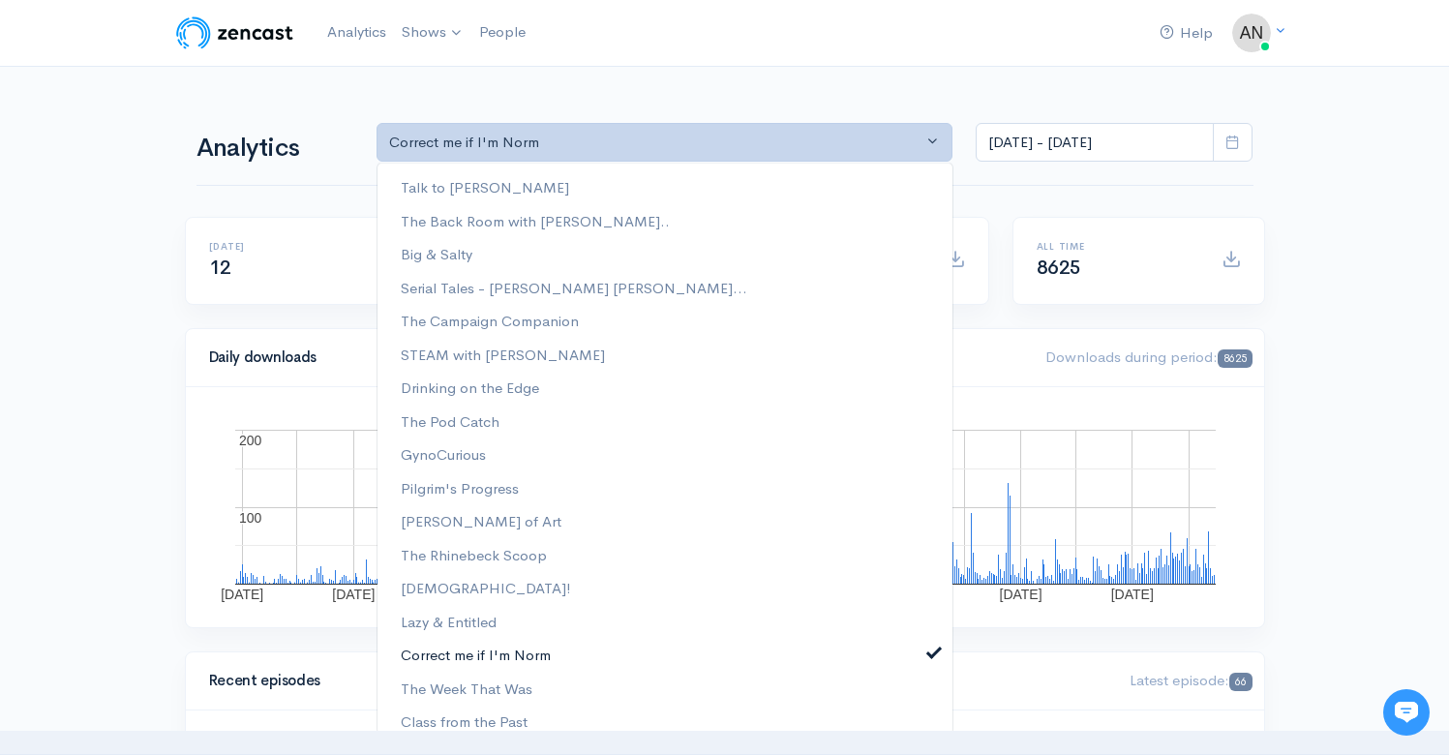
click at [930, 653] on span at bounding box center [934, 650] width 8 height 15
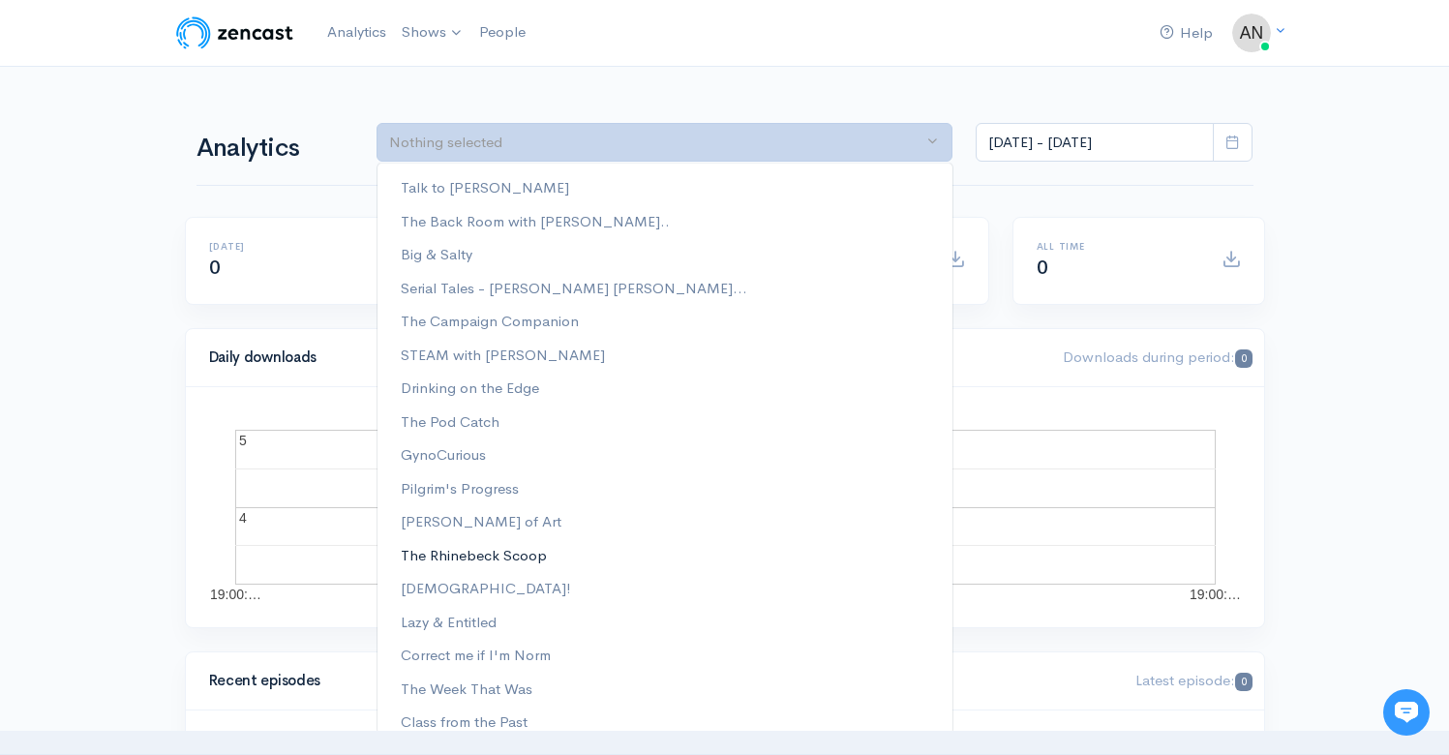
click at [497, 562] on span "The Rhinebeck Scoop" at bounding box center [474, 555] width 146 height 22
select select "13481"
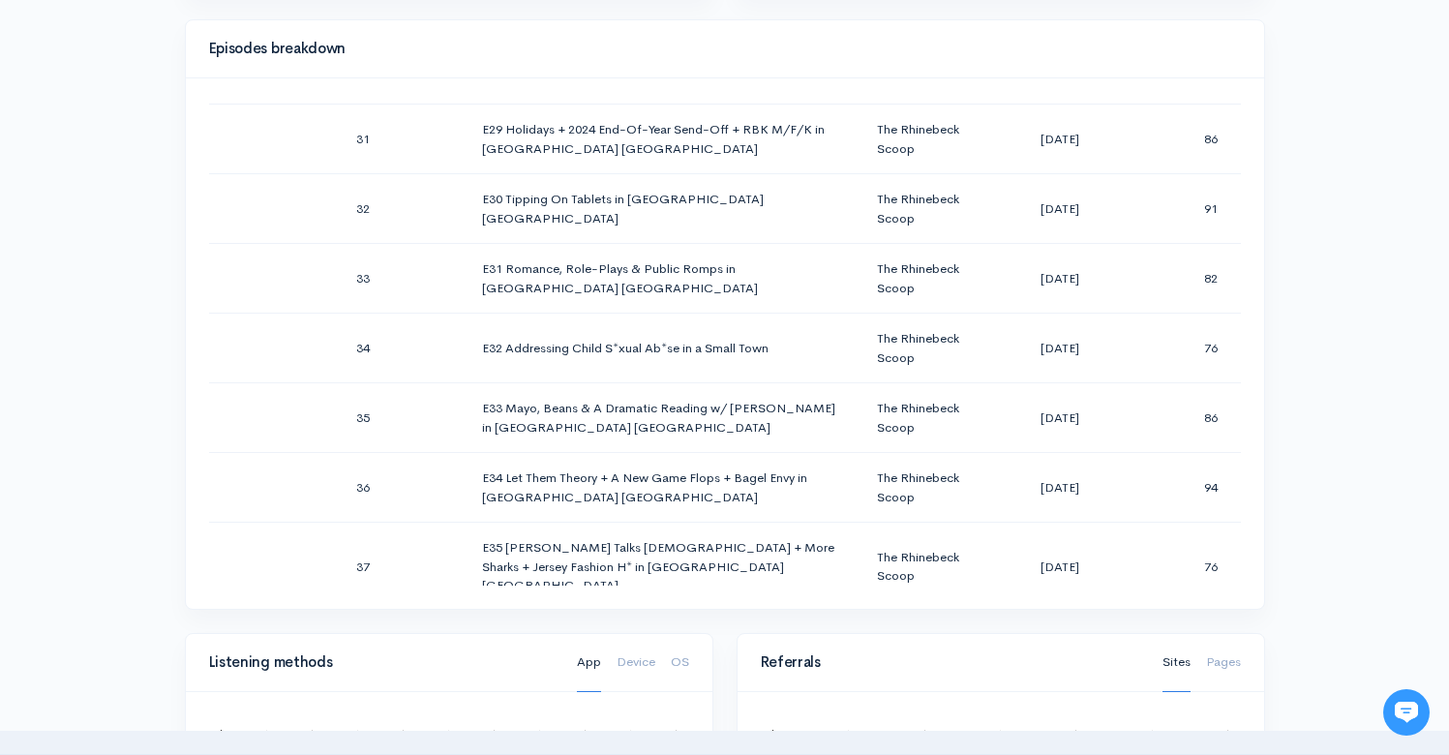
scroll to position [2876, 0]
